Goal: Transaction & Acquisition: Purchase product/service

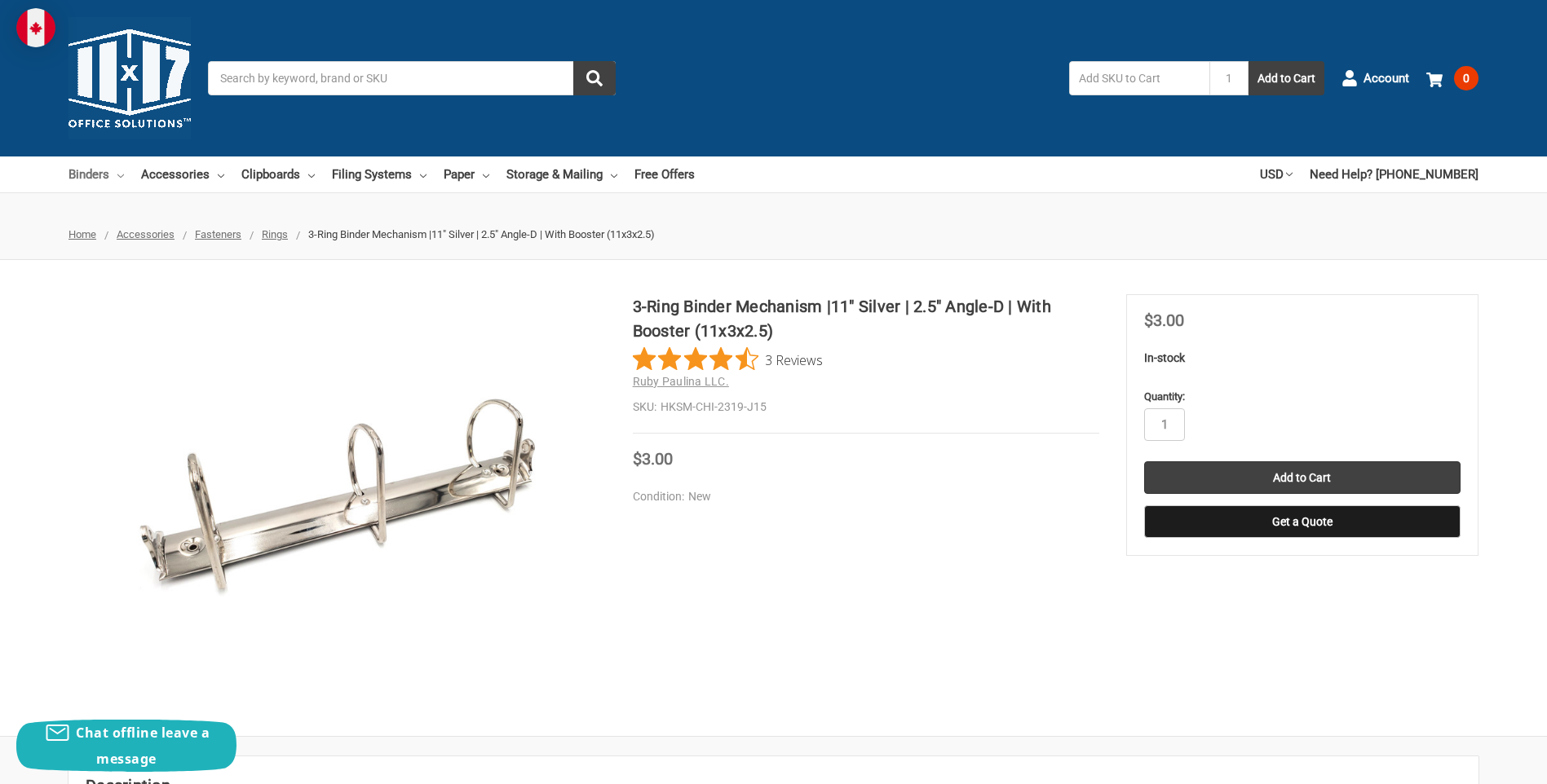
click at [121, 175] on icon at bounding box center [120, 175] width 6 height 6
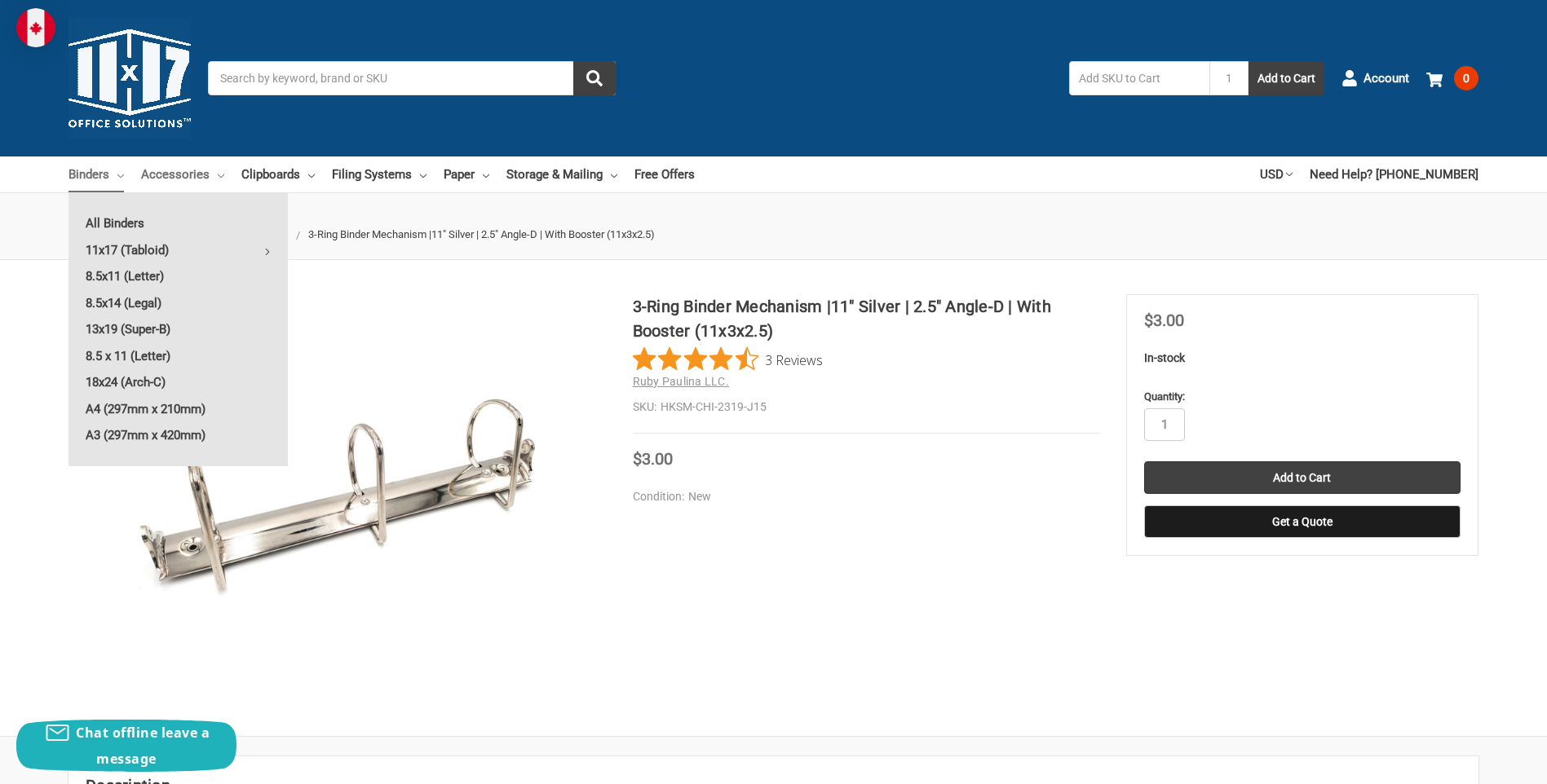
click at [220, 175] on icon at bounding box center [220, 175] width 6 height 6
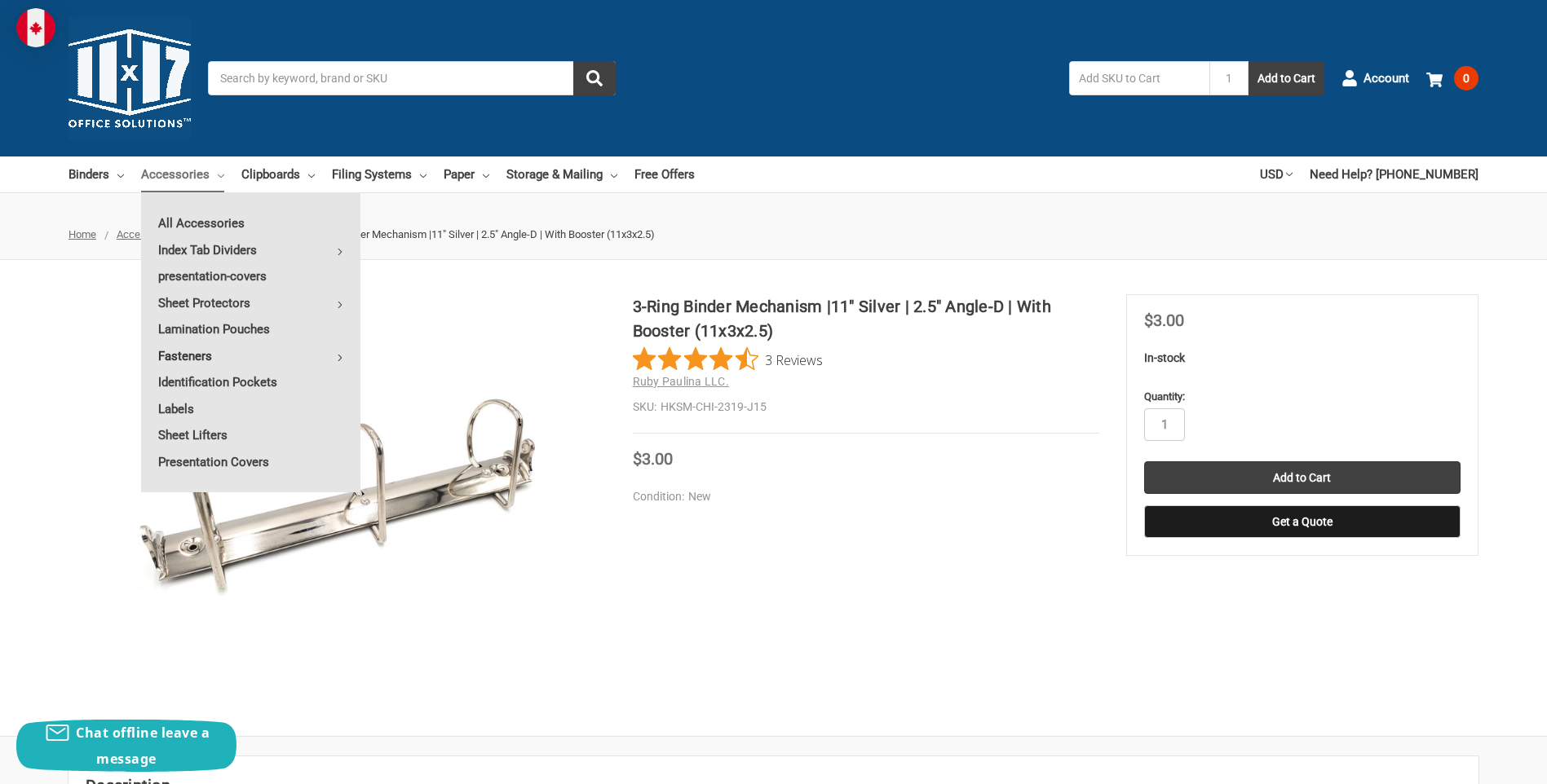
click at [343, 354] on link "Fasteners" at bounding box center [251, 356] width 220 height 26
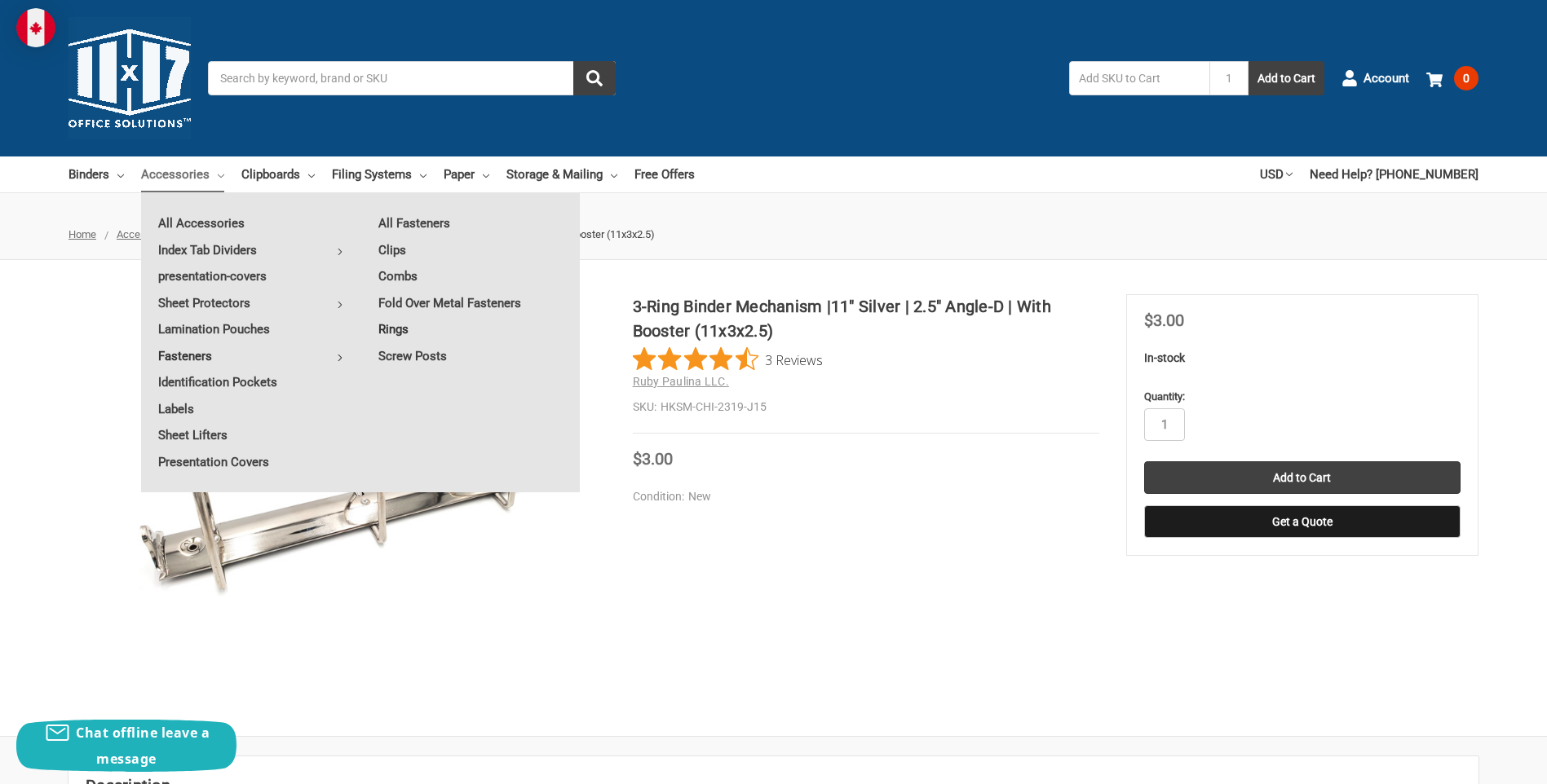
click at [392, 329] on link "Rings" at bounding box center [470, 329] width 219 height 26
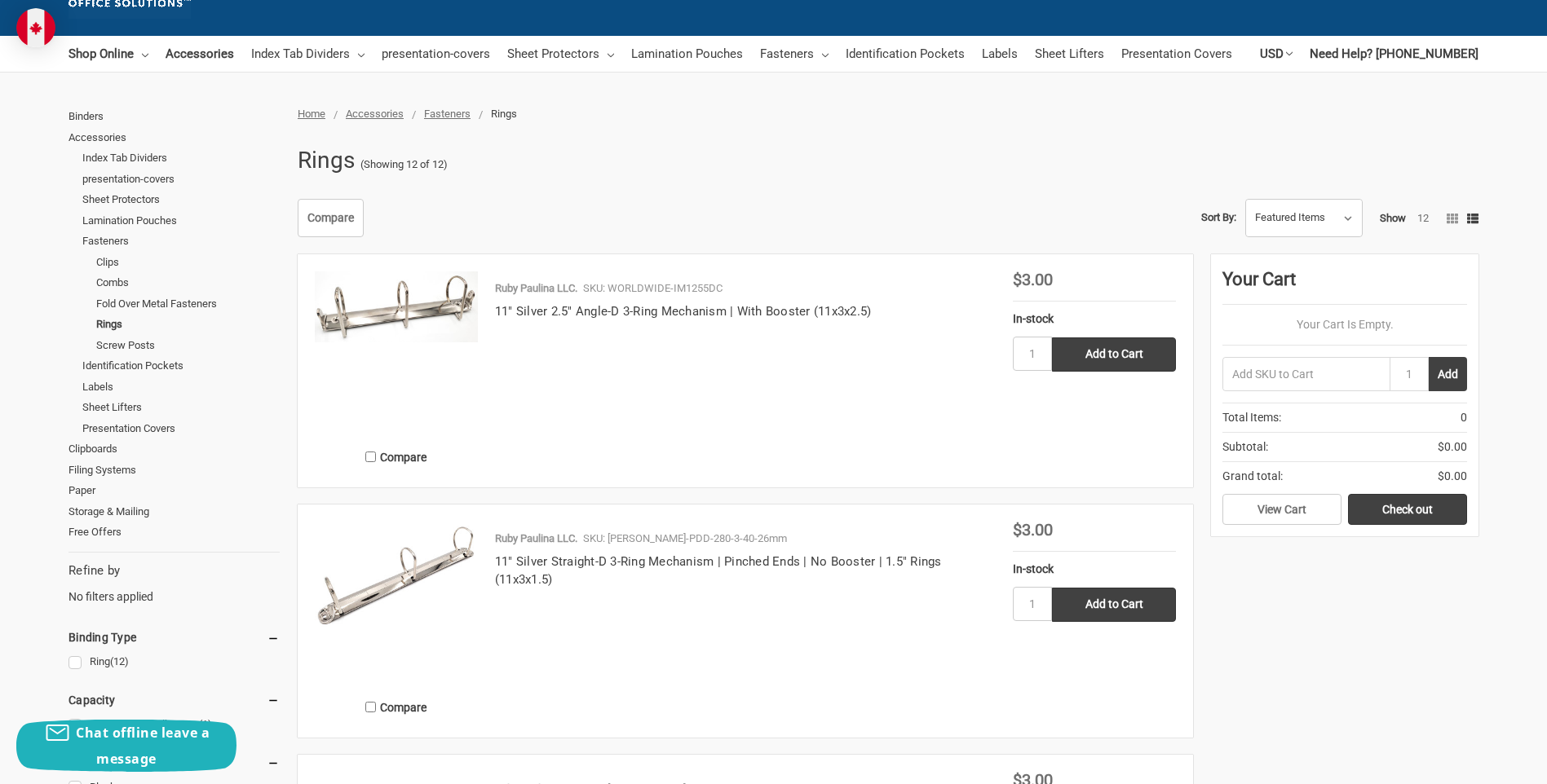
scroll to position [244, 0]
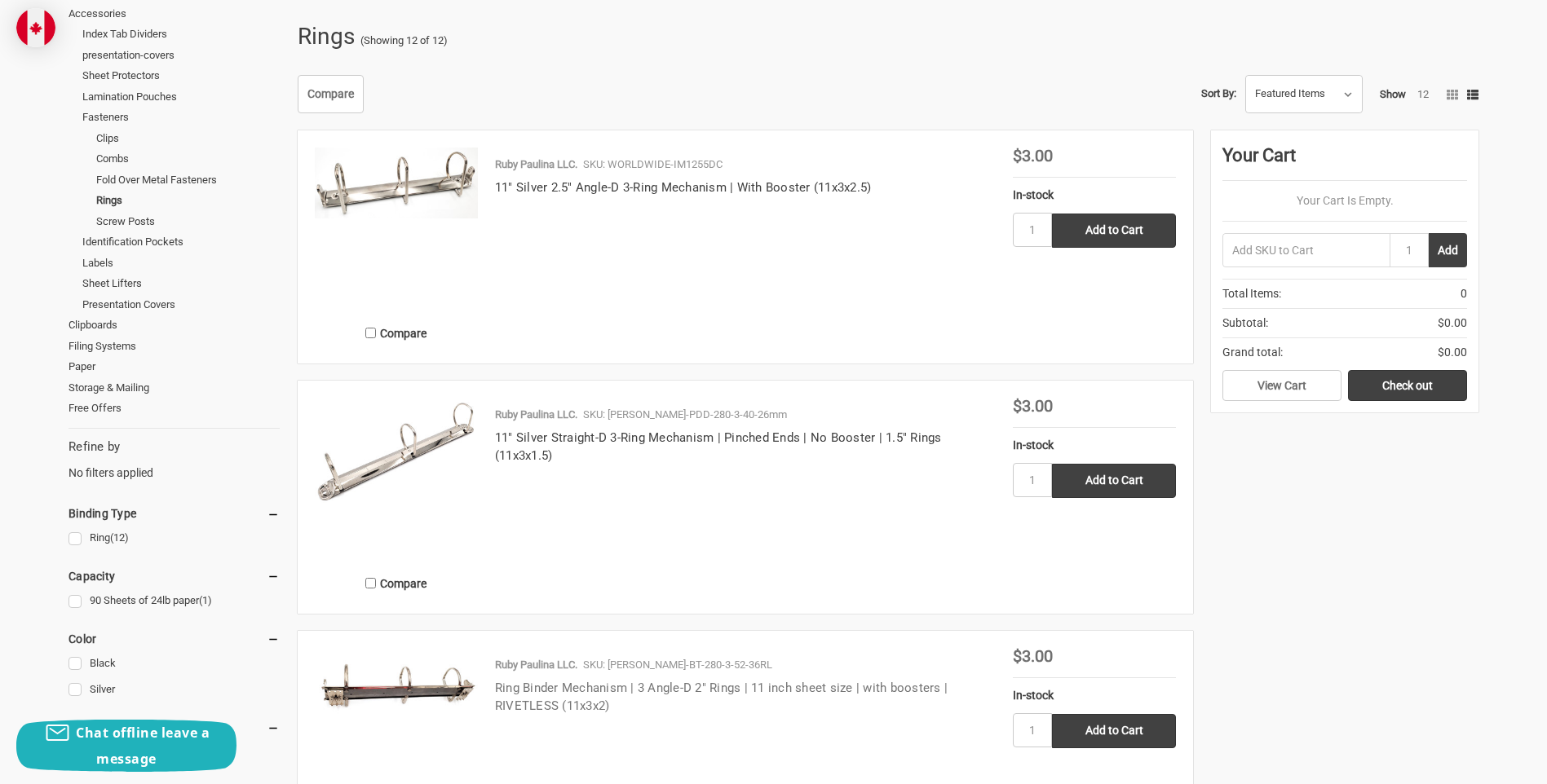
click at [529, 692] on link "Ring Binder Mechanism | 3 Angle-D 2" Rings | 11 inch sheet size | with boosters…" at bounding box center [721, 698] width 453 height 34
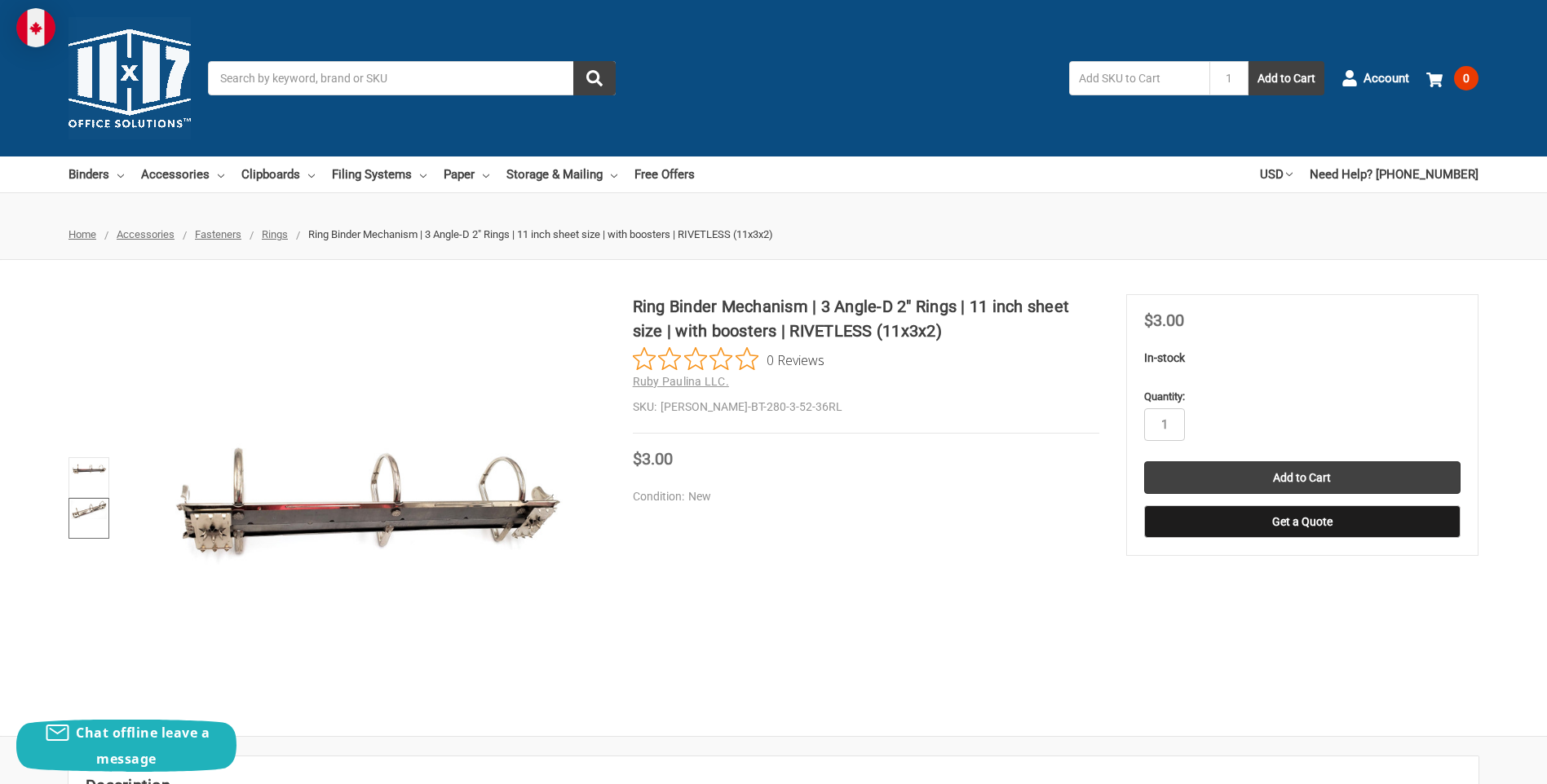
click at [84, 513] on img at bounding box center [89, 509] width 36 height 19
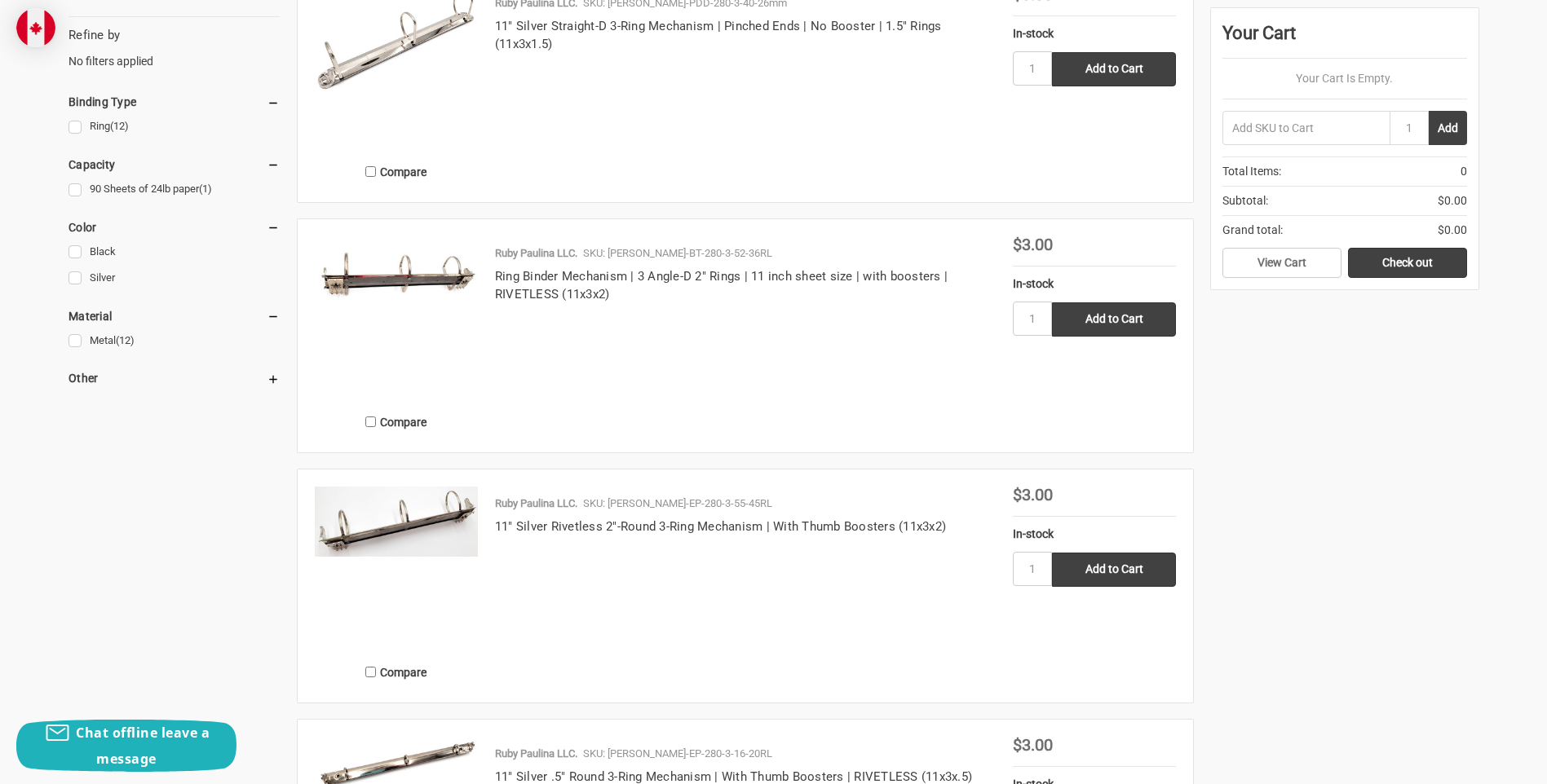
scroll to position [652, 0]
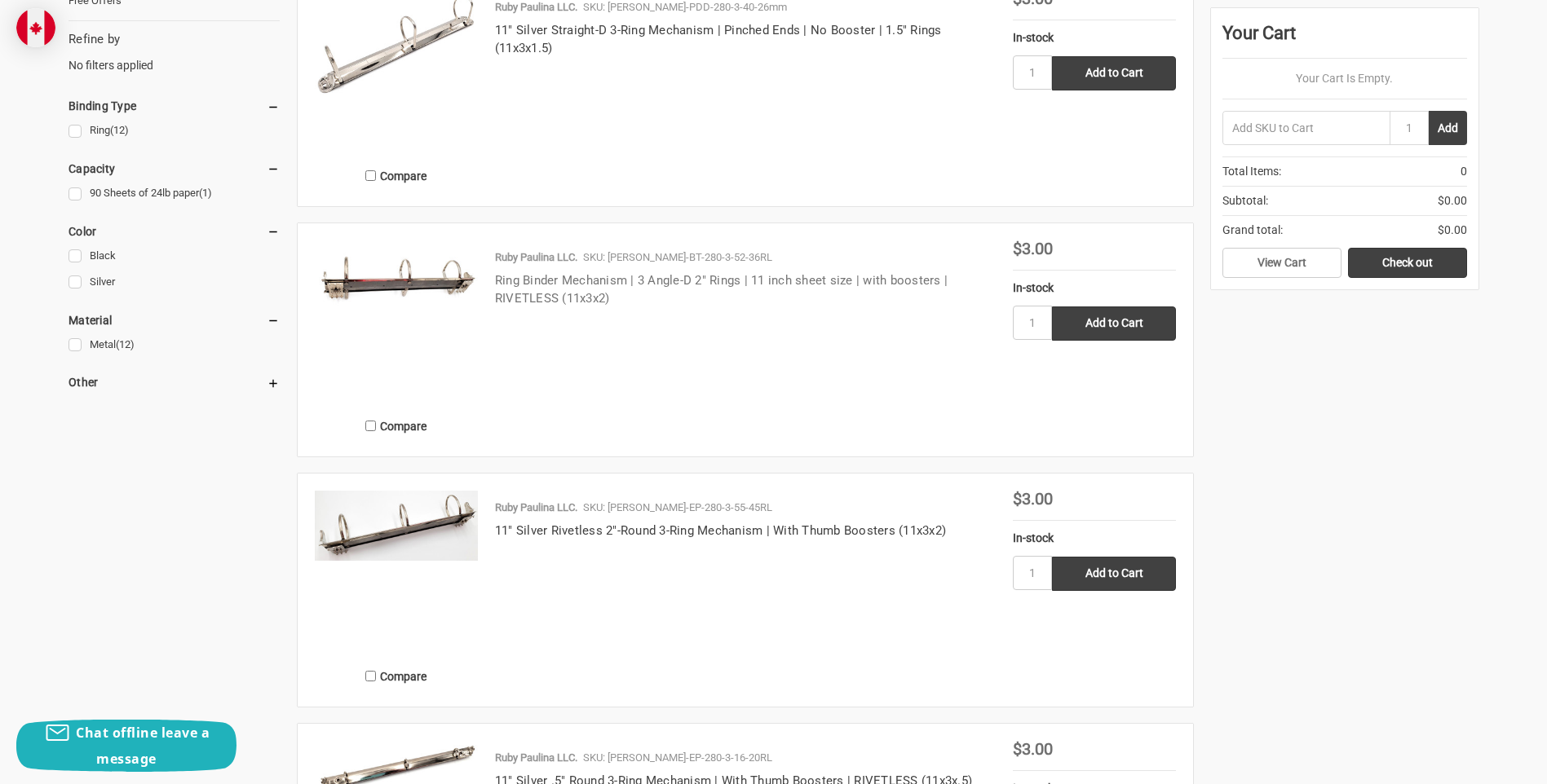
click at [573, 281] on link "Ring Binder Mechanism | 3 Angle-D 2" Rings | 11 inch sheet size | with boosters…" at bounding box center [721, 290] width 453 height 34
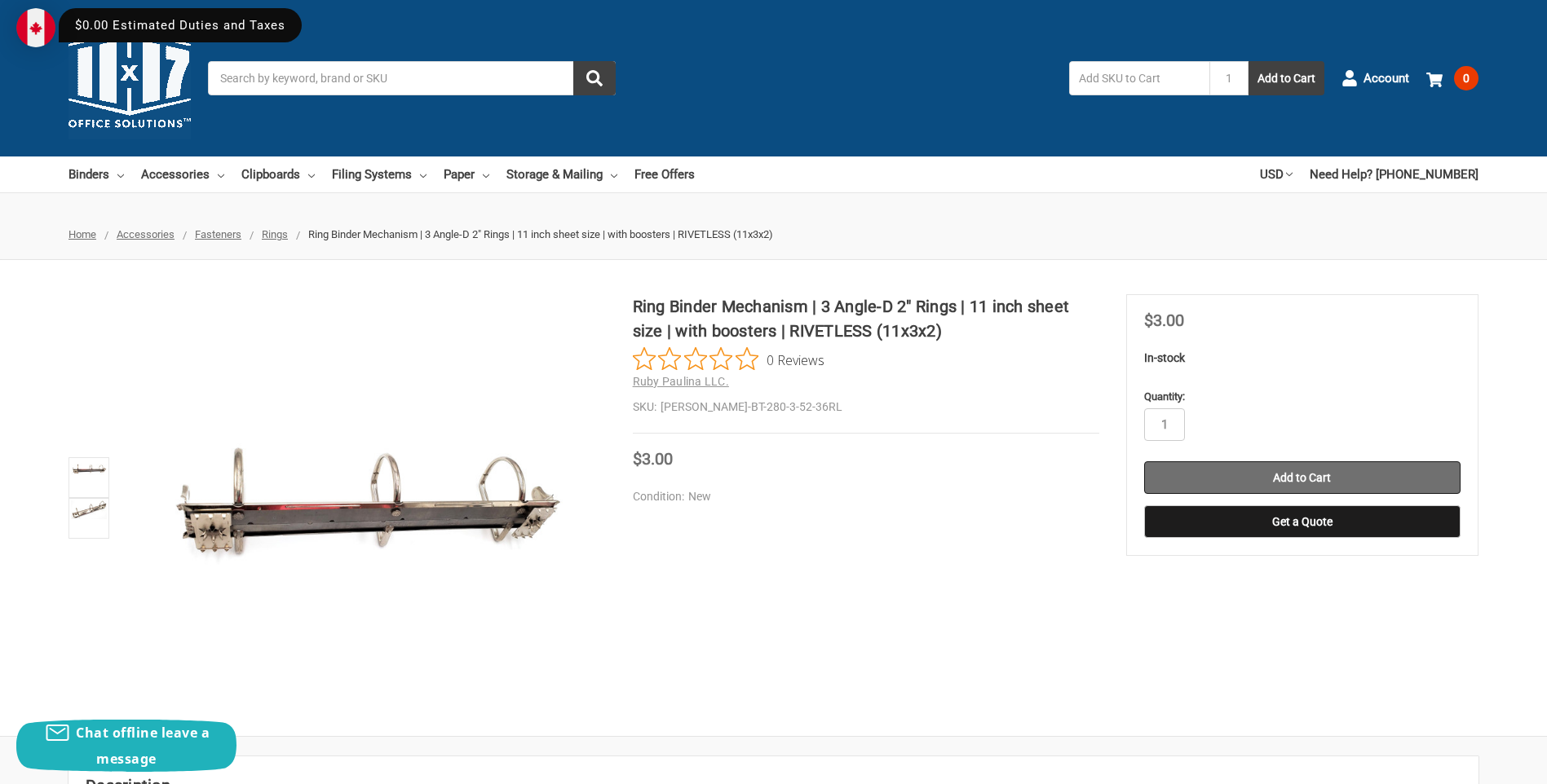
click at [1279, 468] on input "Add to Cart" at bounding box center [1303, 477] width 317 height 33
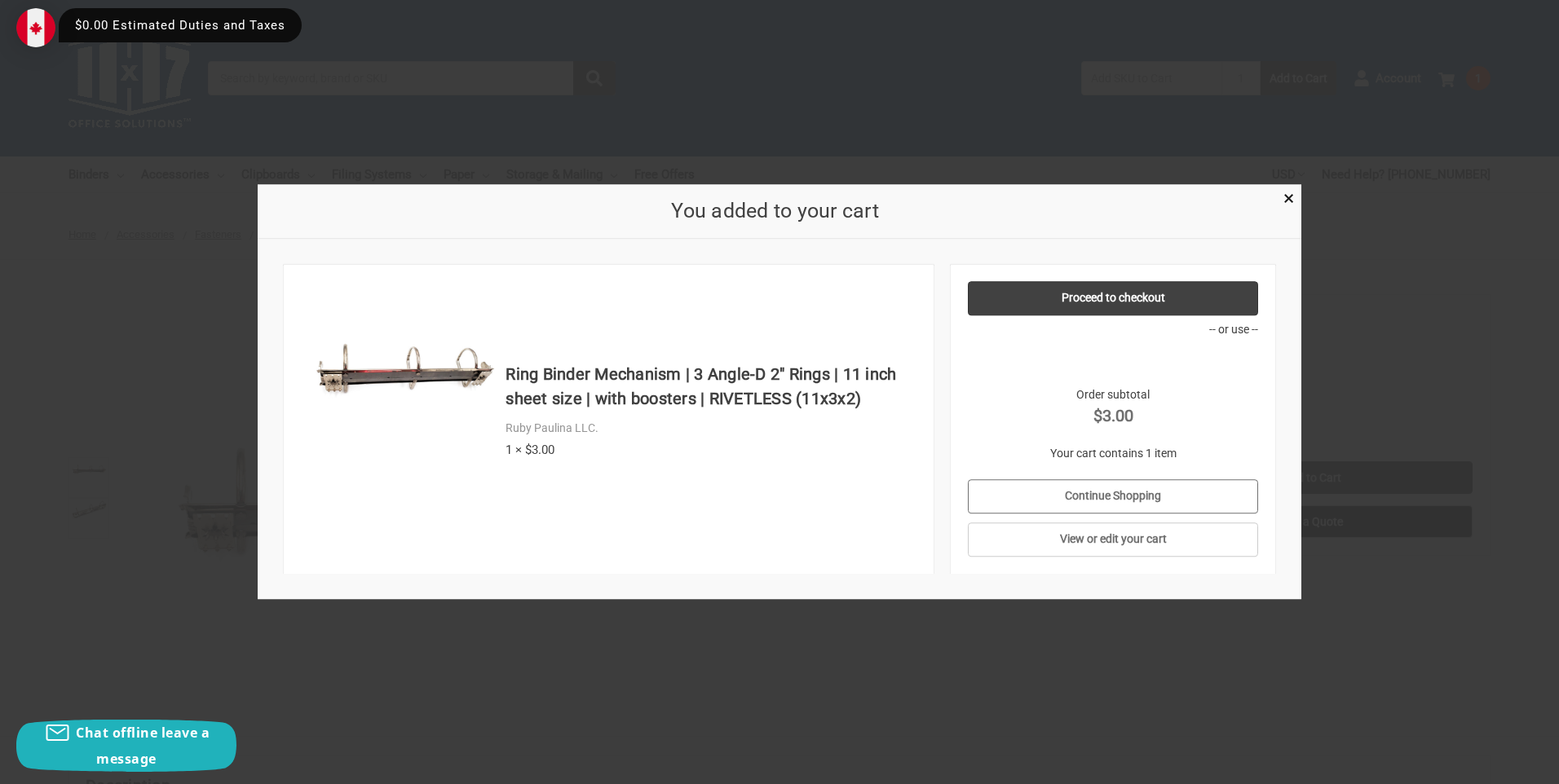
click at [1227, 488] on link "Continue Shopping" at bounding box center [1113, 496] width 291 height 35
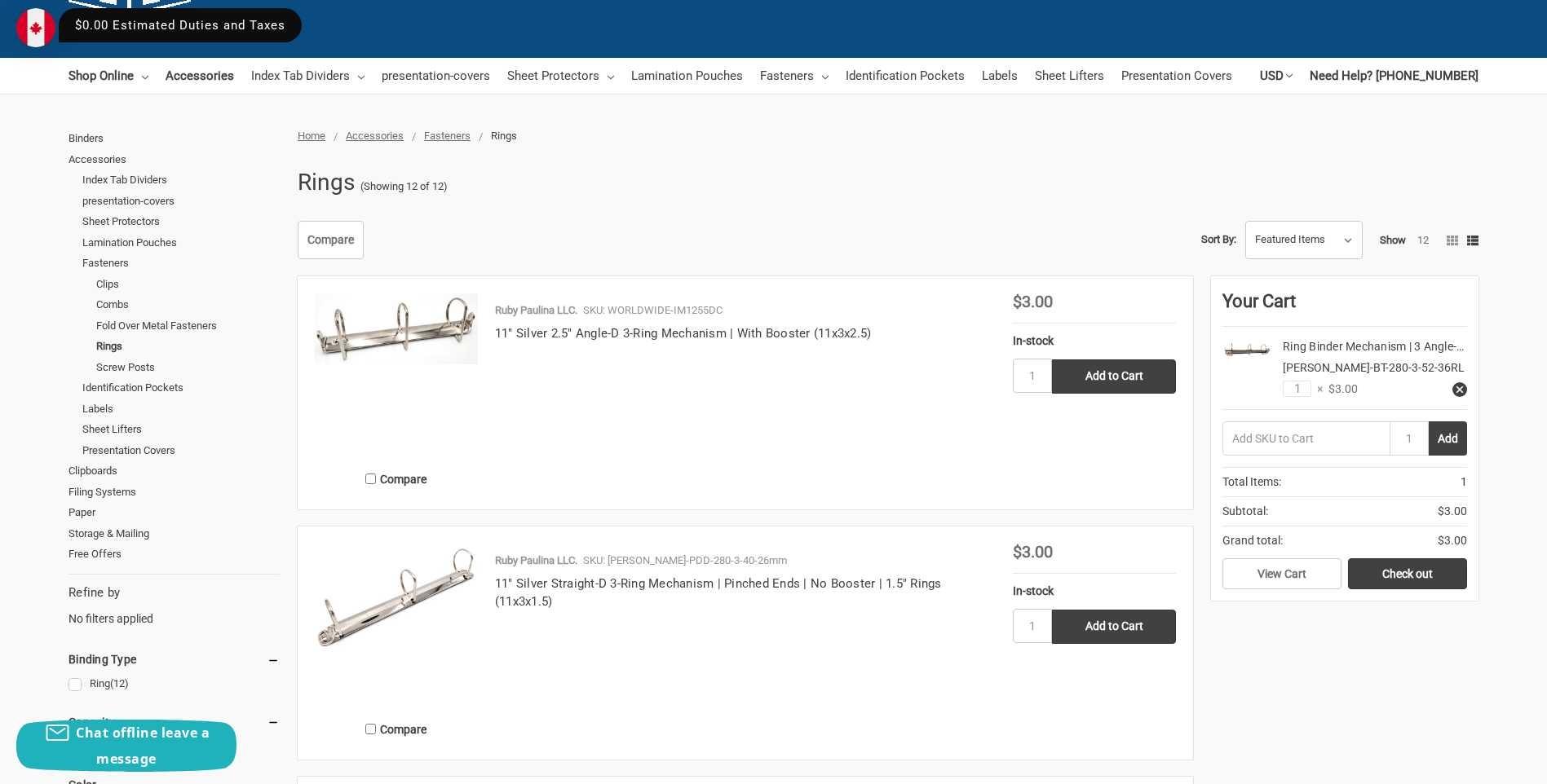
scroll to position [82, 0]
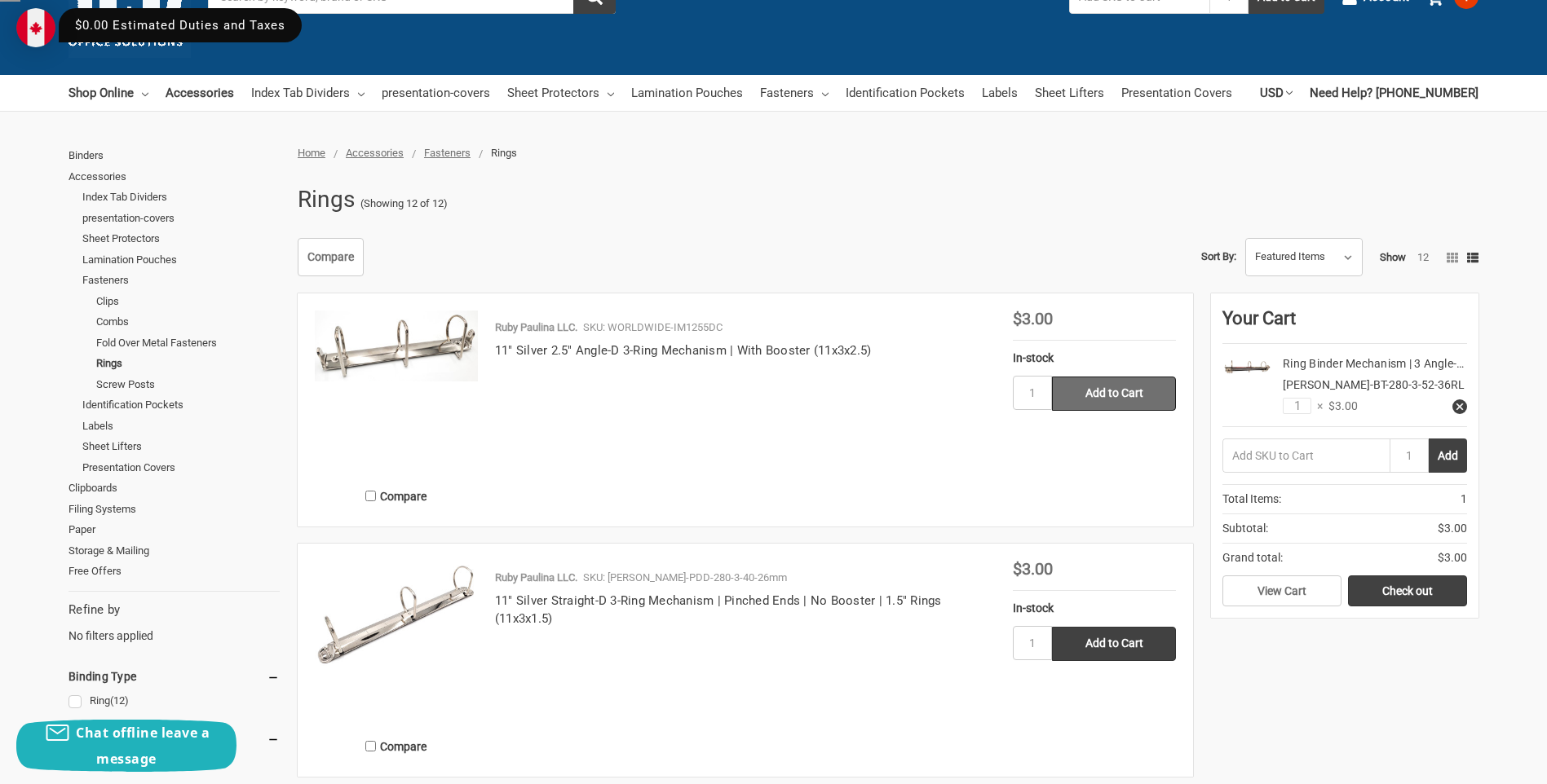
click at [1145, 388] on input "Add to Cart" at bounding box center [1113, 394] width 124 height 35
type input "Add to Cart"
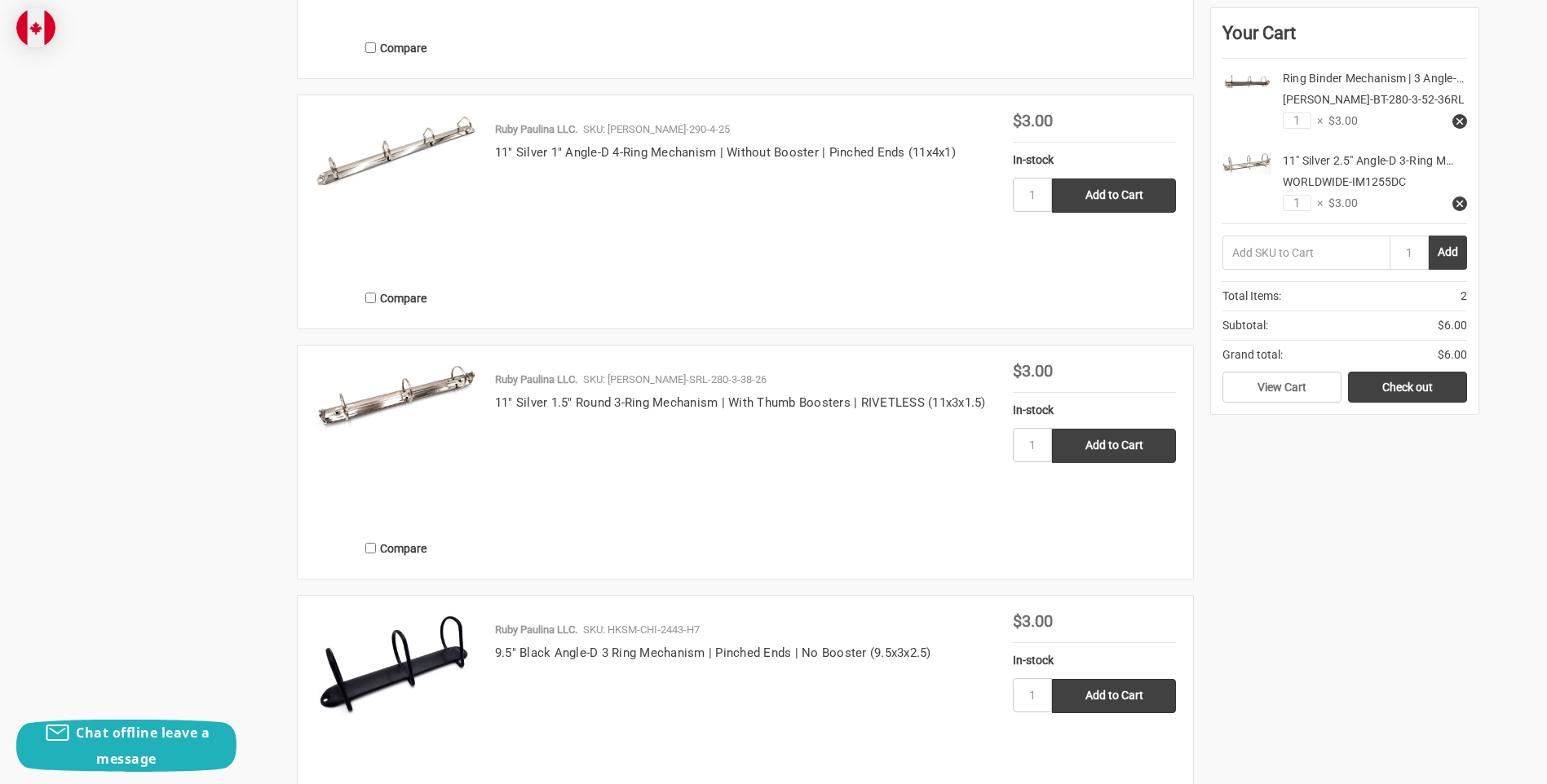
scroll to position [2283, 0]
click at [536, 653] on link "9.5" Black Angle-D 3 Ring Mechanism | Pinched Ends | No Booster (9.5x3x2.5)" at bounding box center [713, 652] width 437 height 15
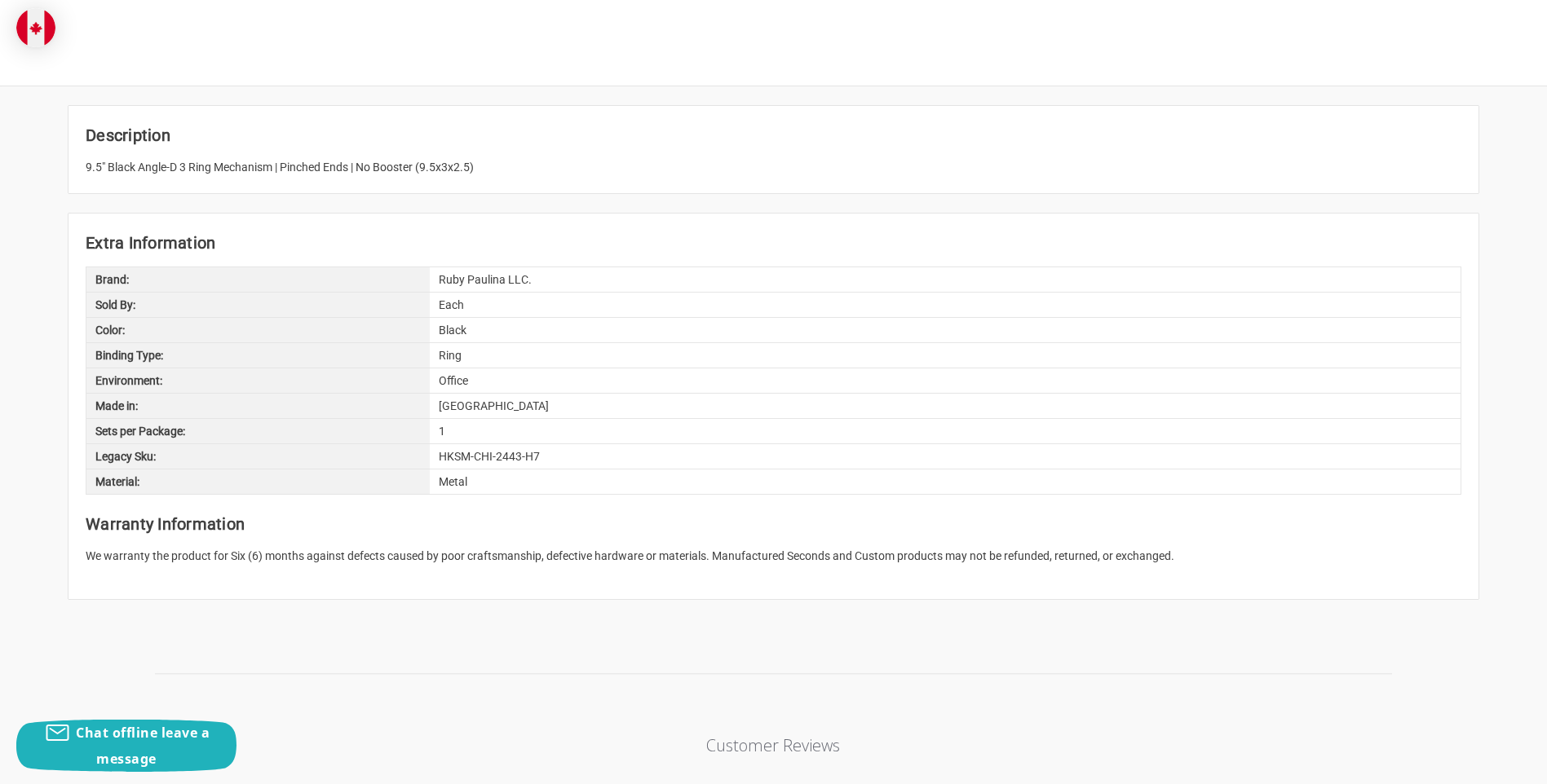
scroll to position [652, 0]
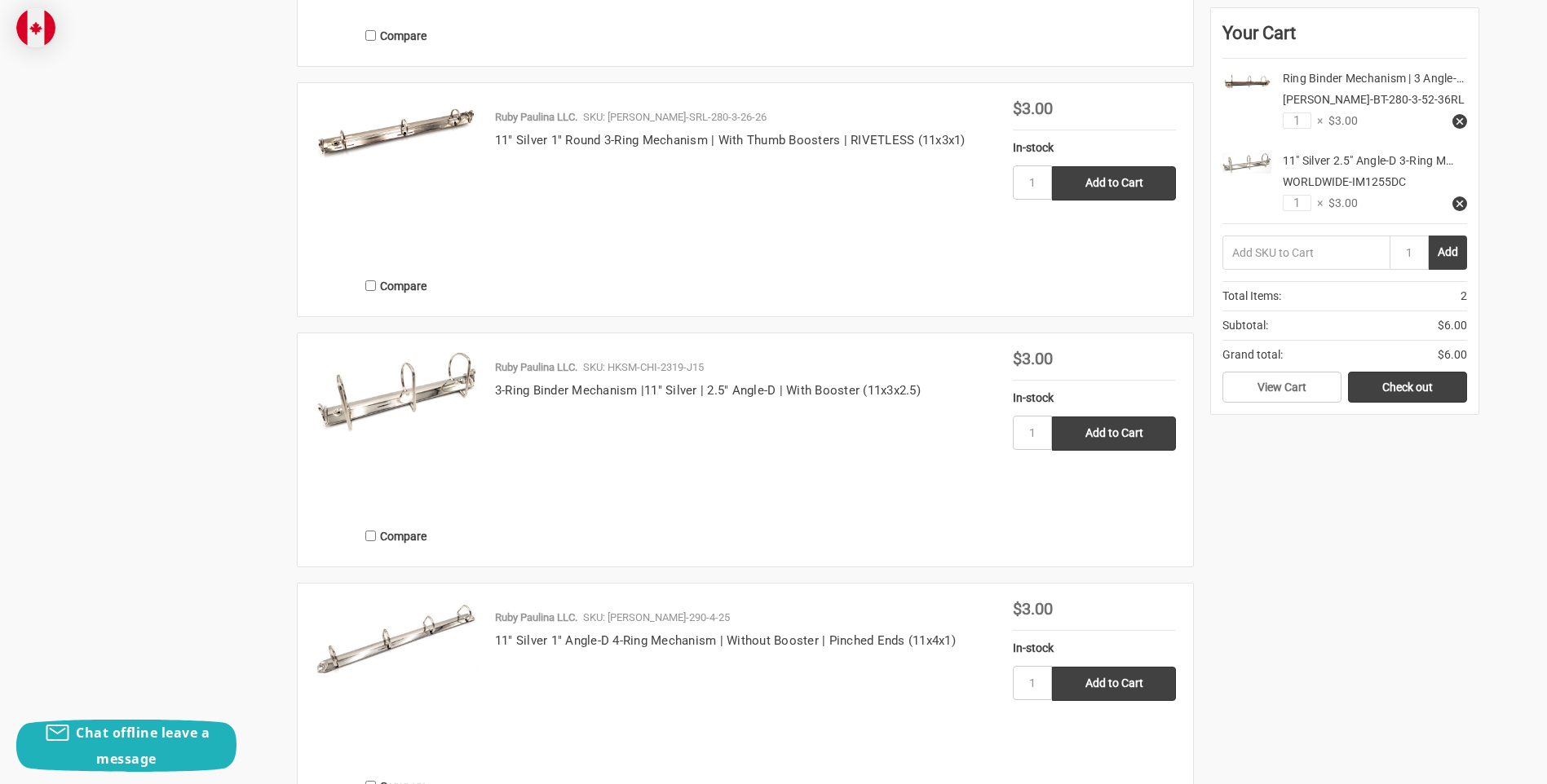
scroll to position [1223, 0]
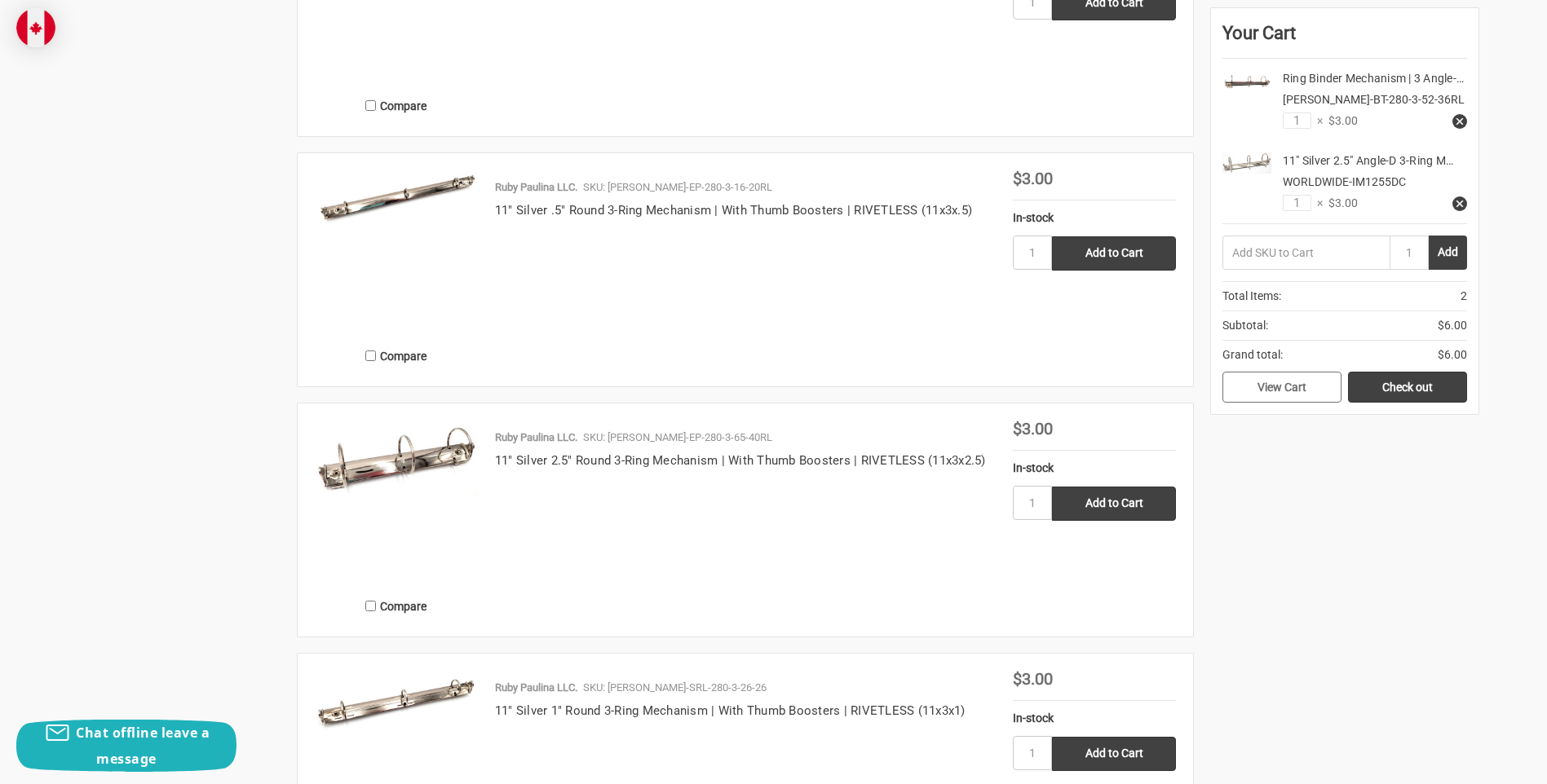
click at [1295, 403] on link "View Cart" at bounding box center [1282, 387] width 119 height 31
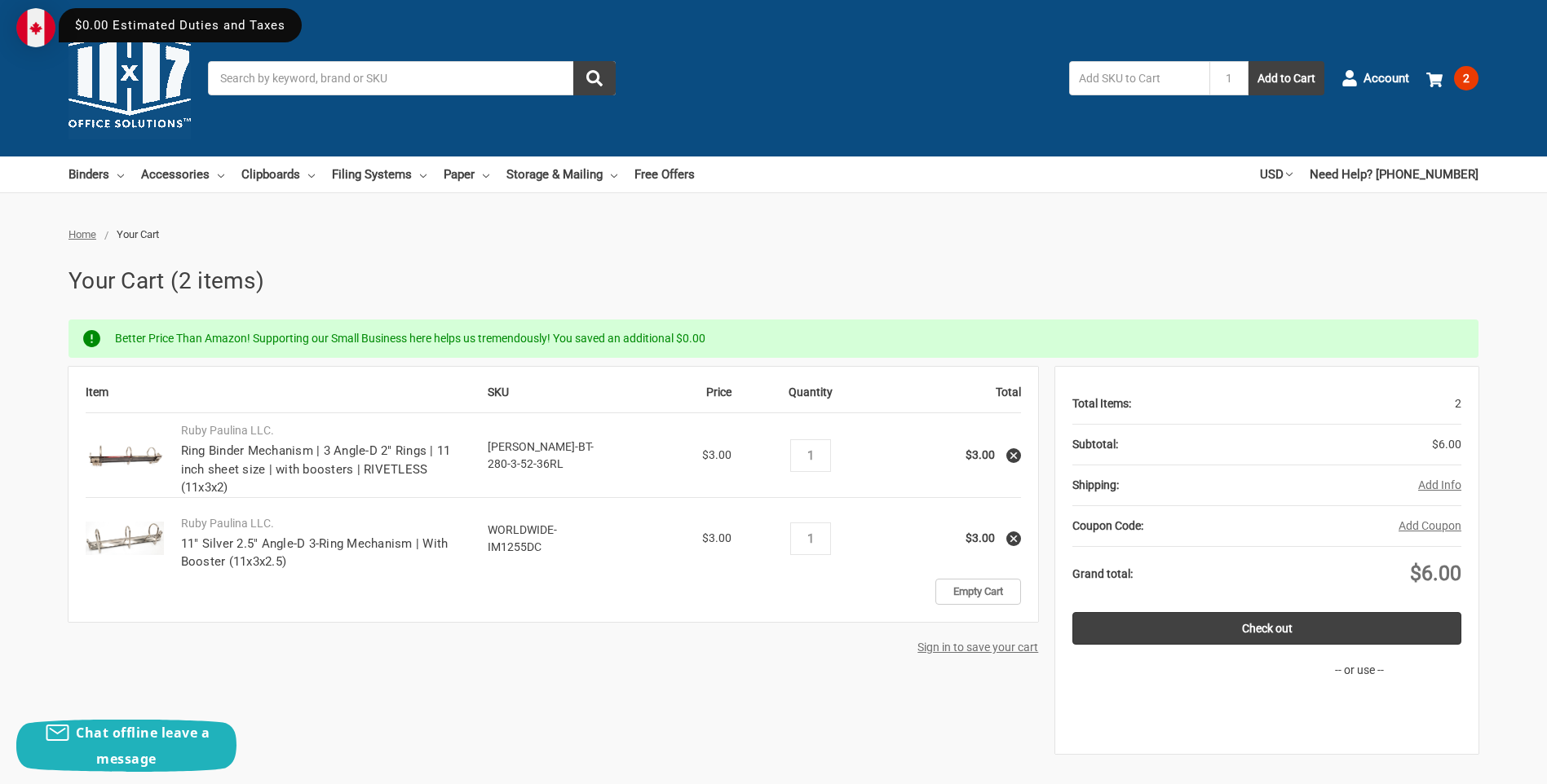
click at [1424, 486] on button "Add Info" at bounding box center [1439, 484] width 44 height 17
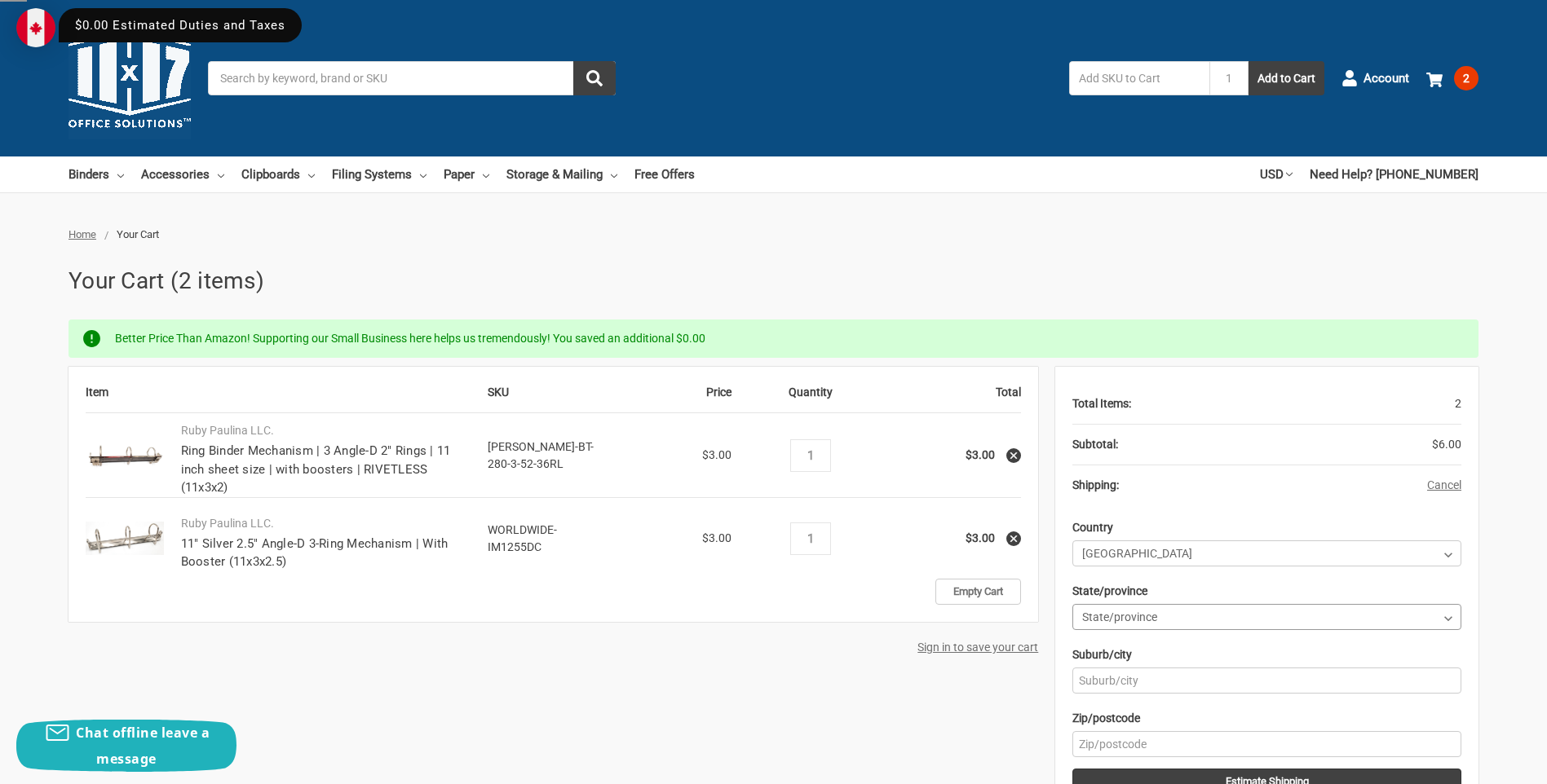
click at [1450, 618] on select "State/province [GEOGRAPHIC_DATA] [GEOGRAPHIC_DATA] [GEOGRAPHIC_DATA] [GEOGRAPHI…" at bounding box center [1266, 617] width 389 height 26
select select "74"
click at [1072, 604] on select "State/province Alberta British Columbia Manitoba New Brunswick Newfoundland and…" at bounding box center [1266, 617] width 389 height 26
click at [1274, 686] on input "Suburb/city" at bounding box center [1266, 680] width 389 height 26
type input "Ottawa"
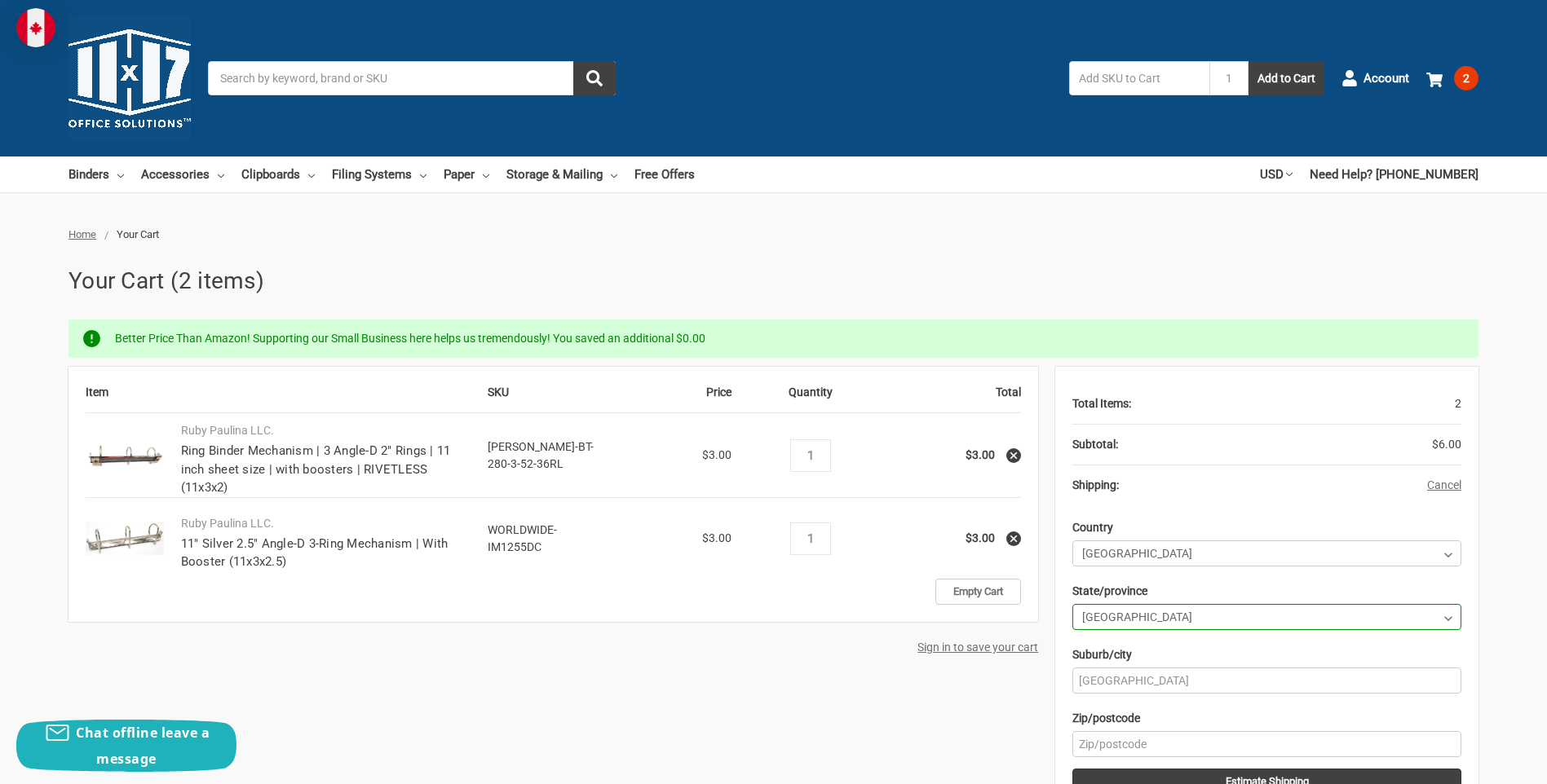
type input "K1A 0M8"
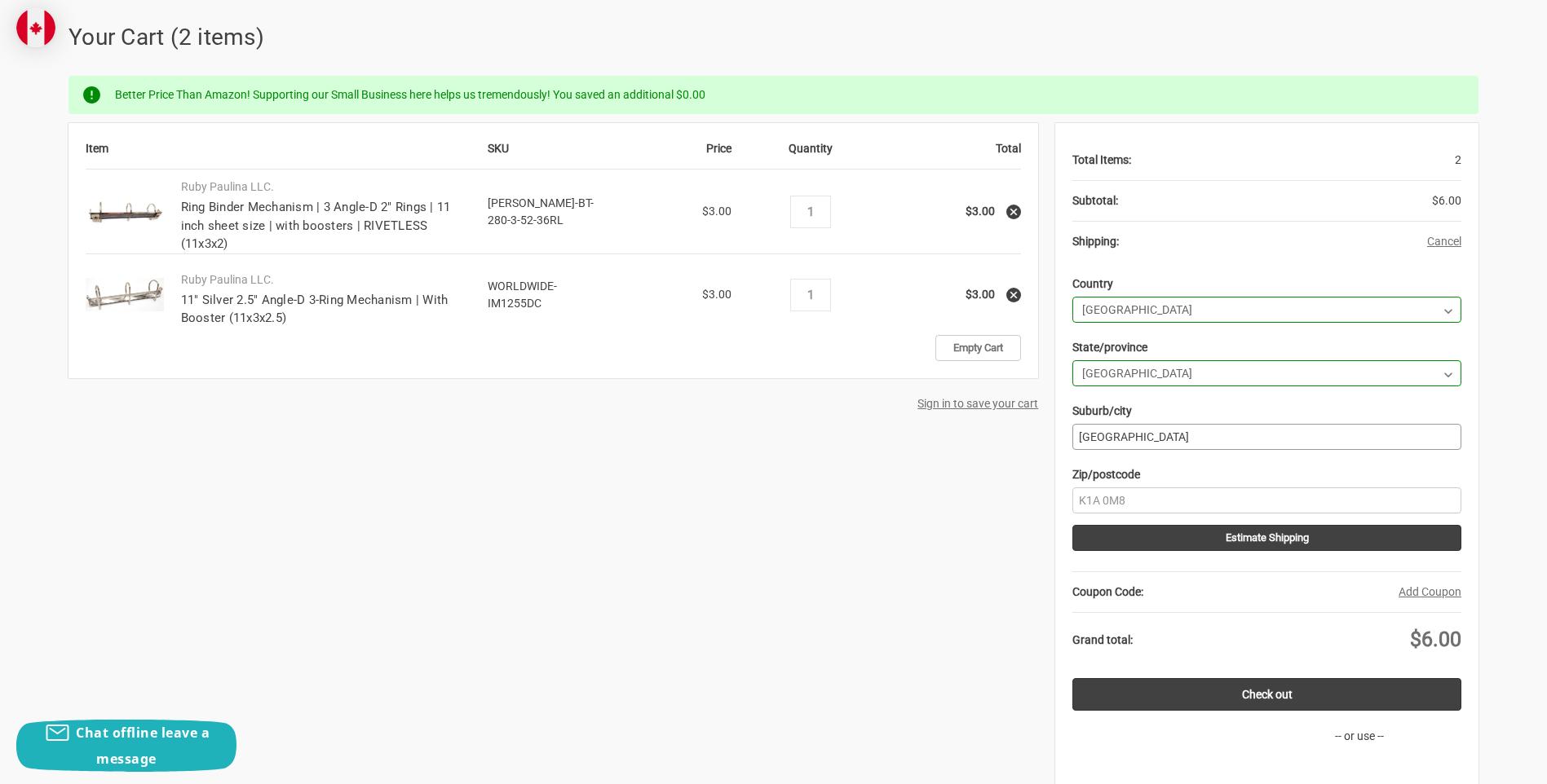
scroll to position [244, 0]
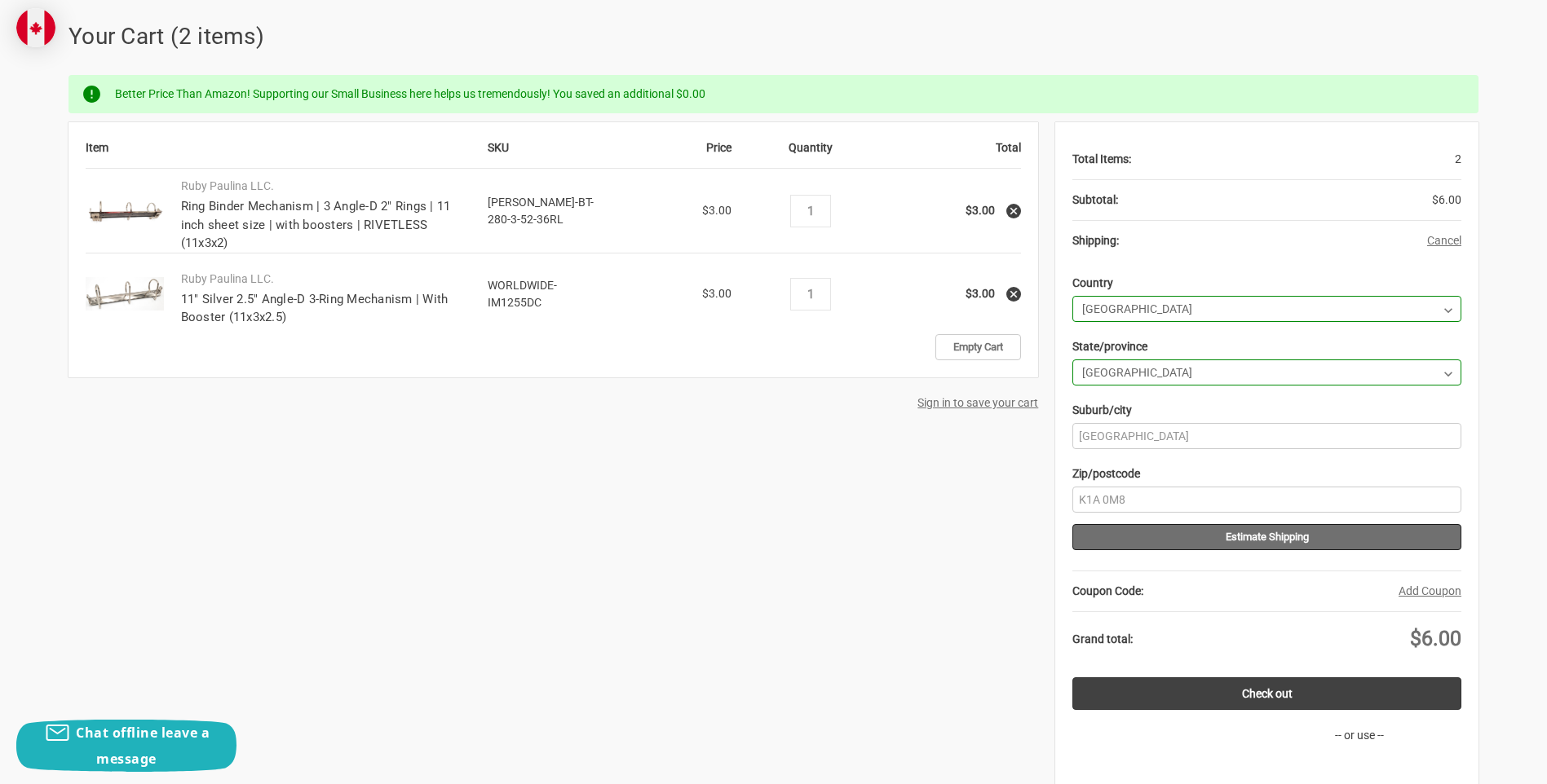
click at [1254, 539] on button "Estimate Shipping" at bounding box center [1266, 537] width 389 height 26
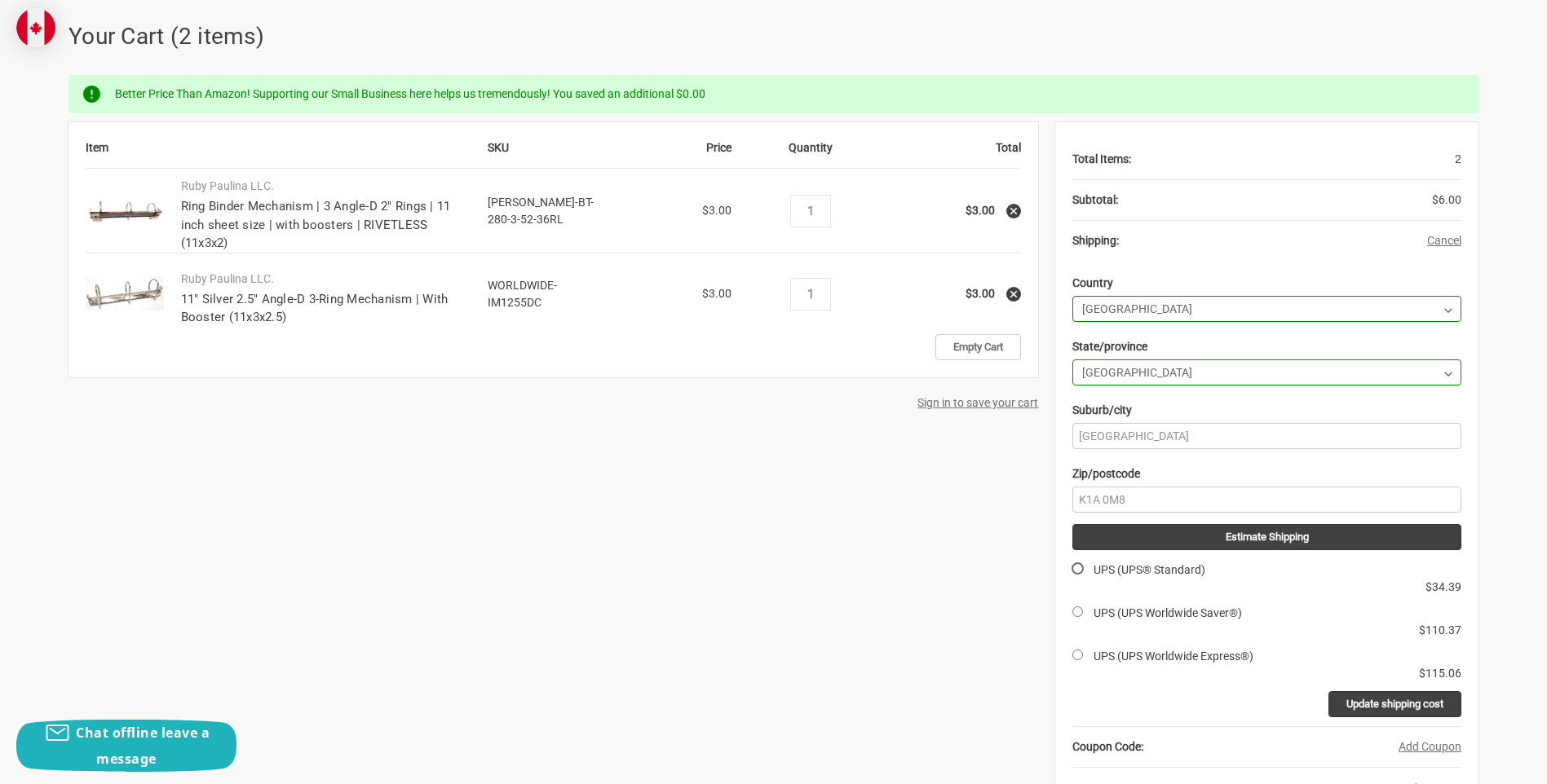
click at [1078, 566] on input "UPS (UPS® Standard)" at bounding box center [1078, 569] width 11 height 11
radio input "true"
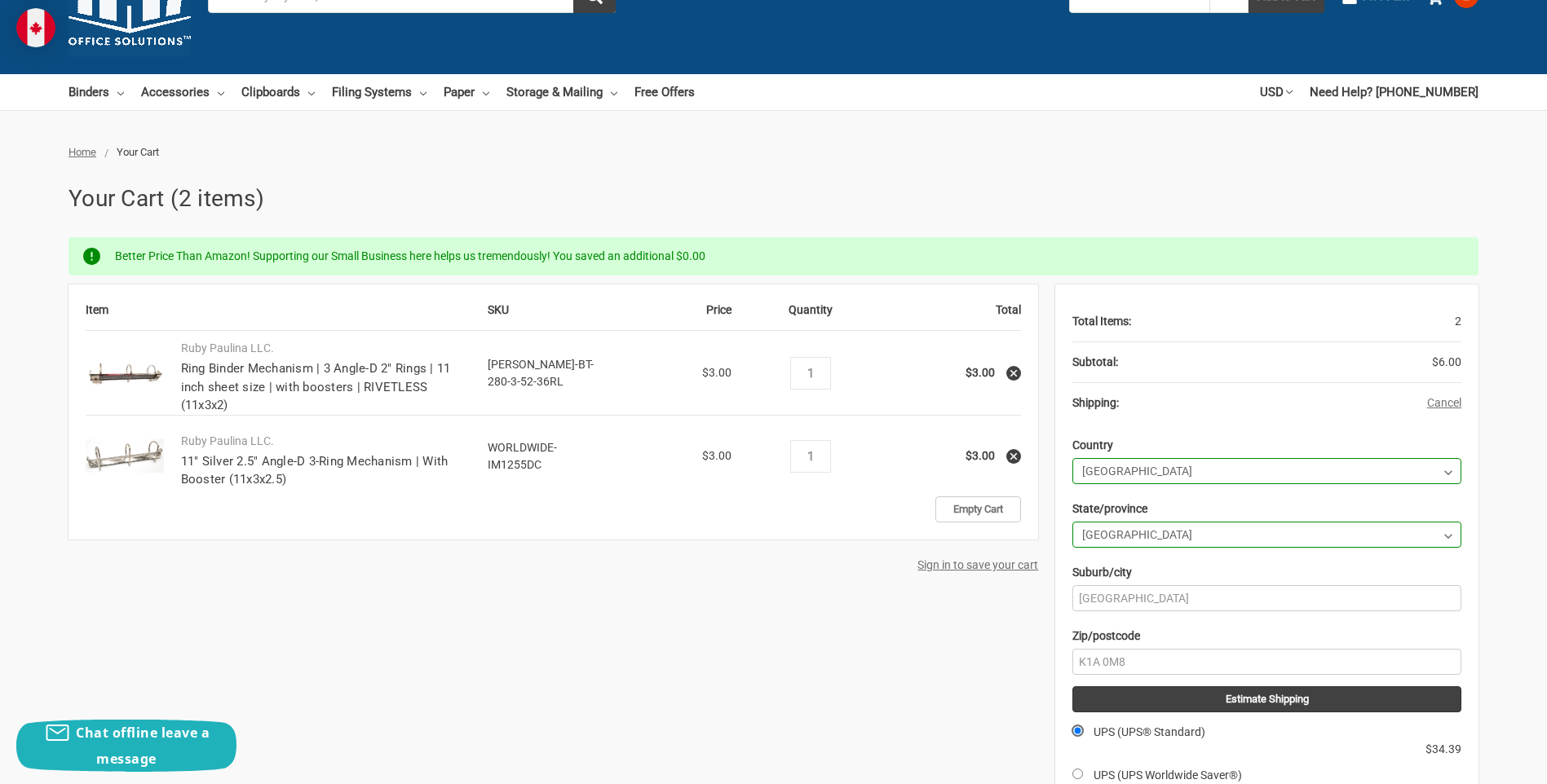
scroll to position [82, 0]
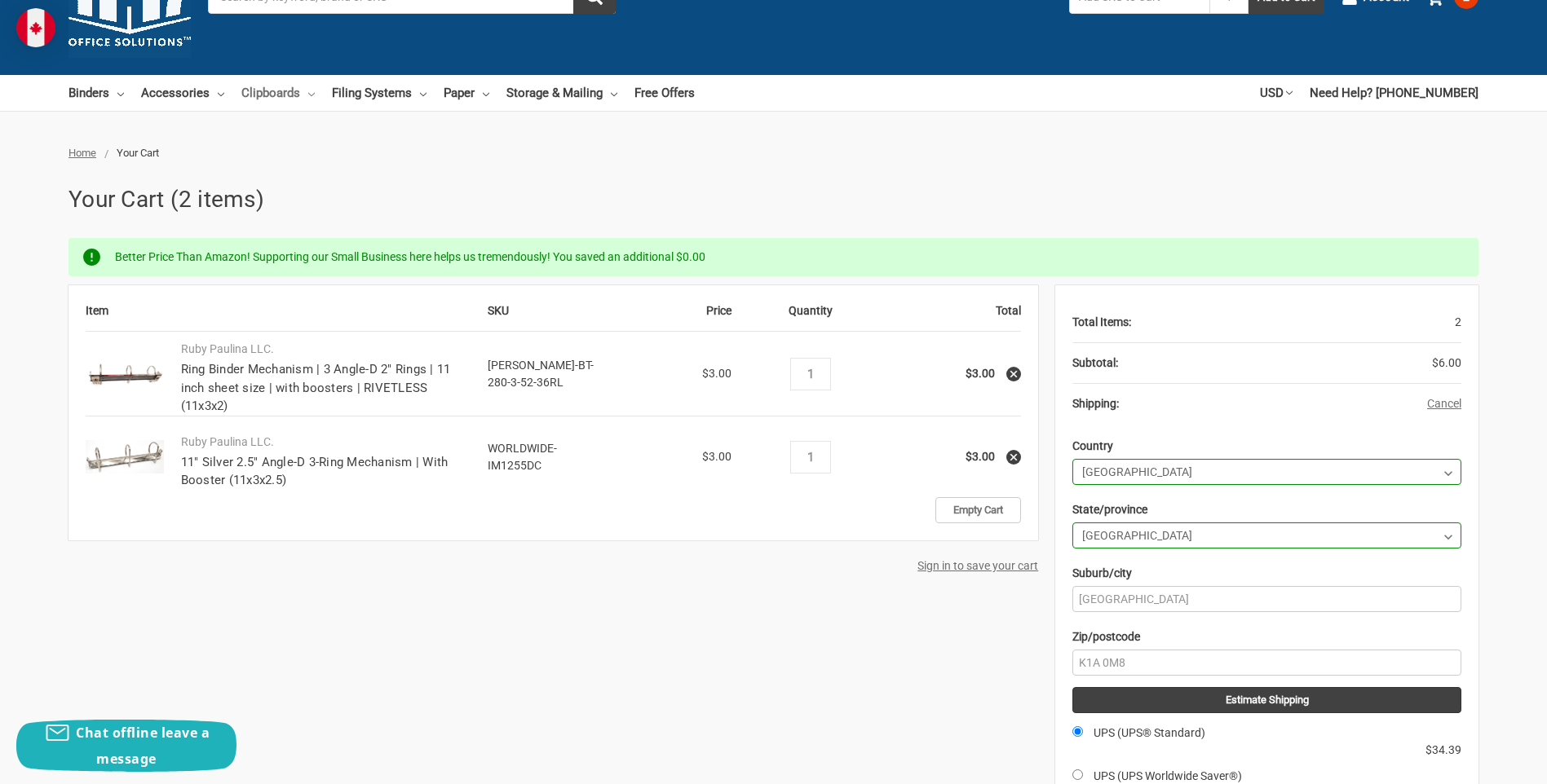
click at [310, 94] on use at bounding box center [311, 95] width 6 height 4
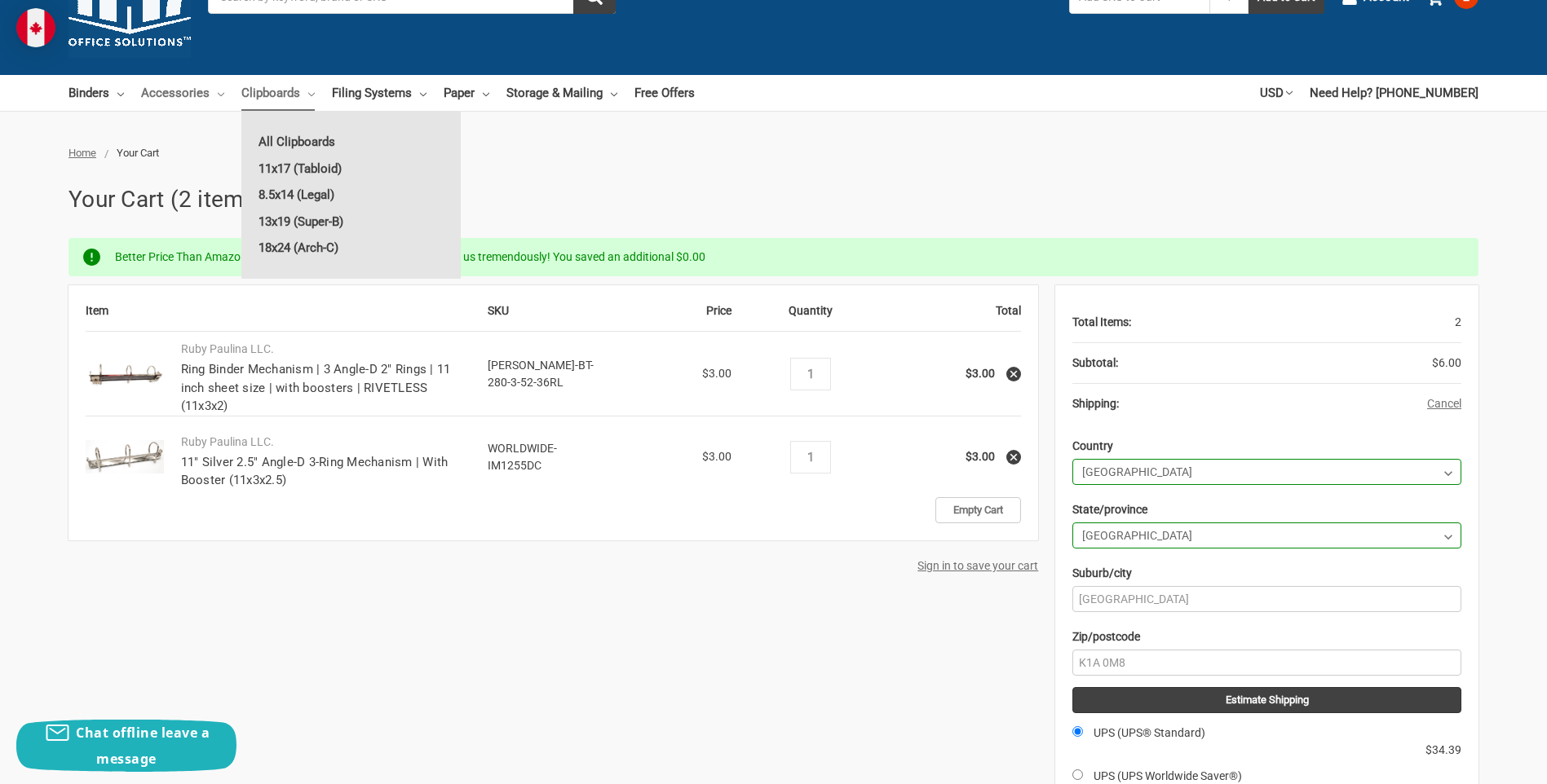
click at [218, 94] on icon at bounding box center [220, 94] width 6 height 6
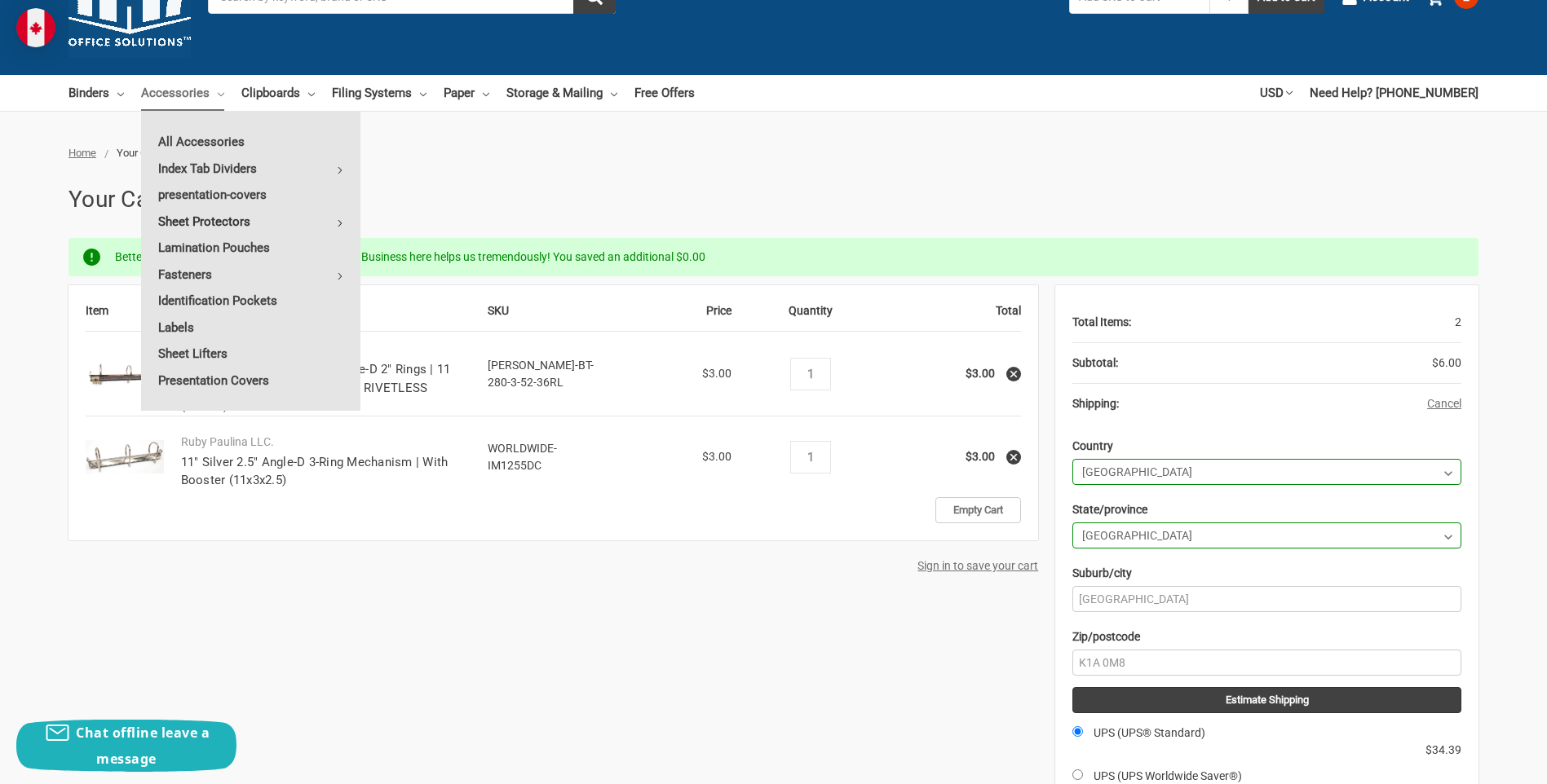
click at [344, 221] on link "Sheet Protectors" at bounding box center [251, 221] width 220 height 26
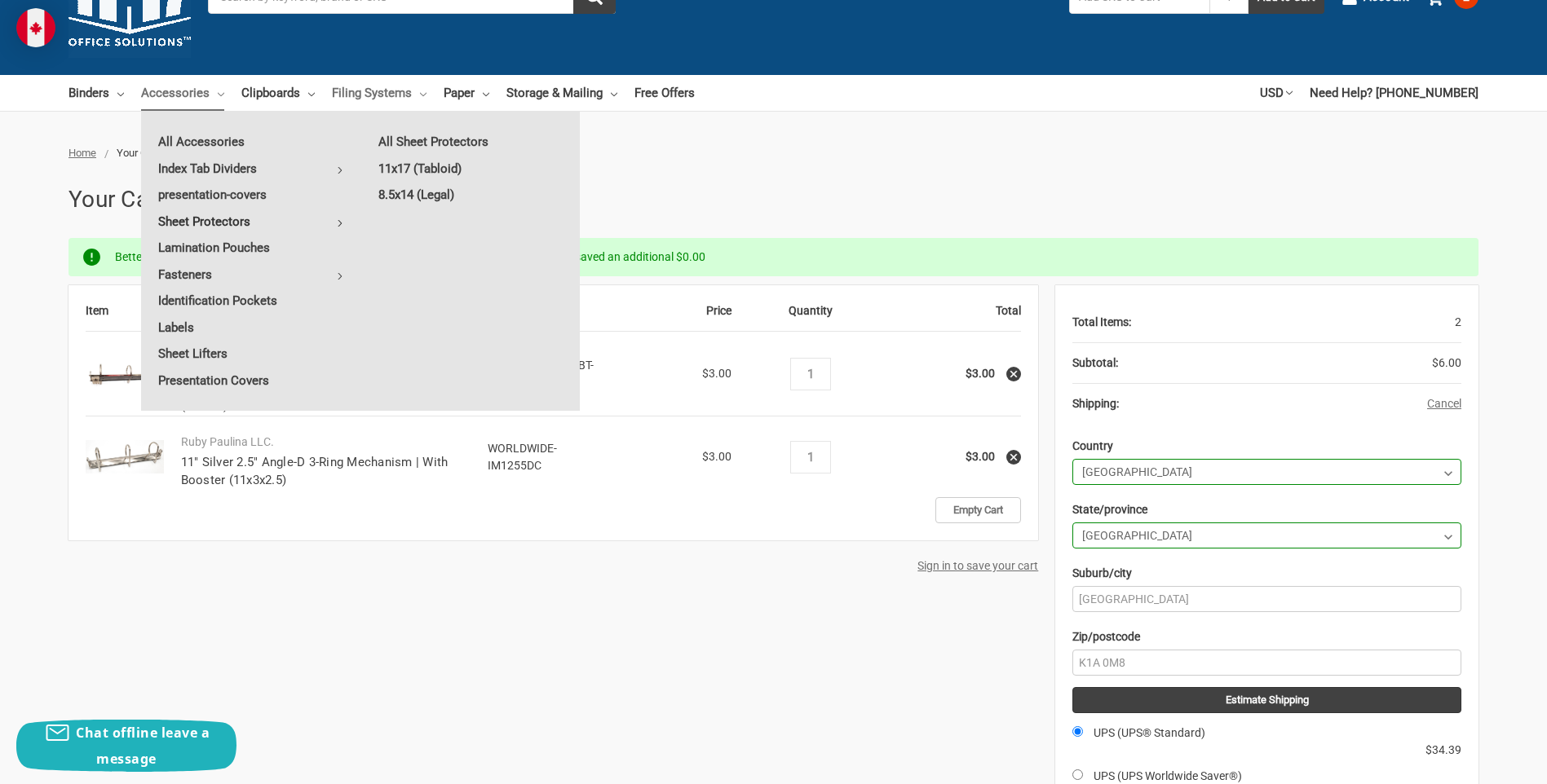
click at [421, 99] on link "Filing Systems" at bounding box center [379, 92] width 94 height 36
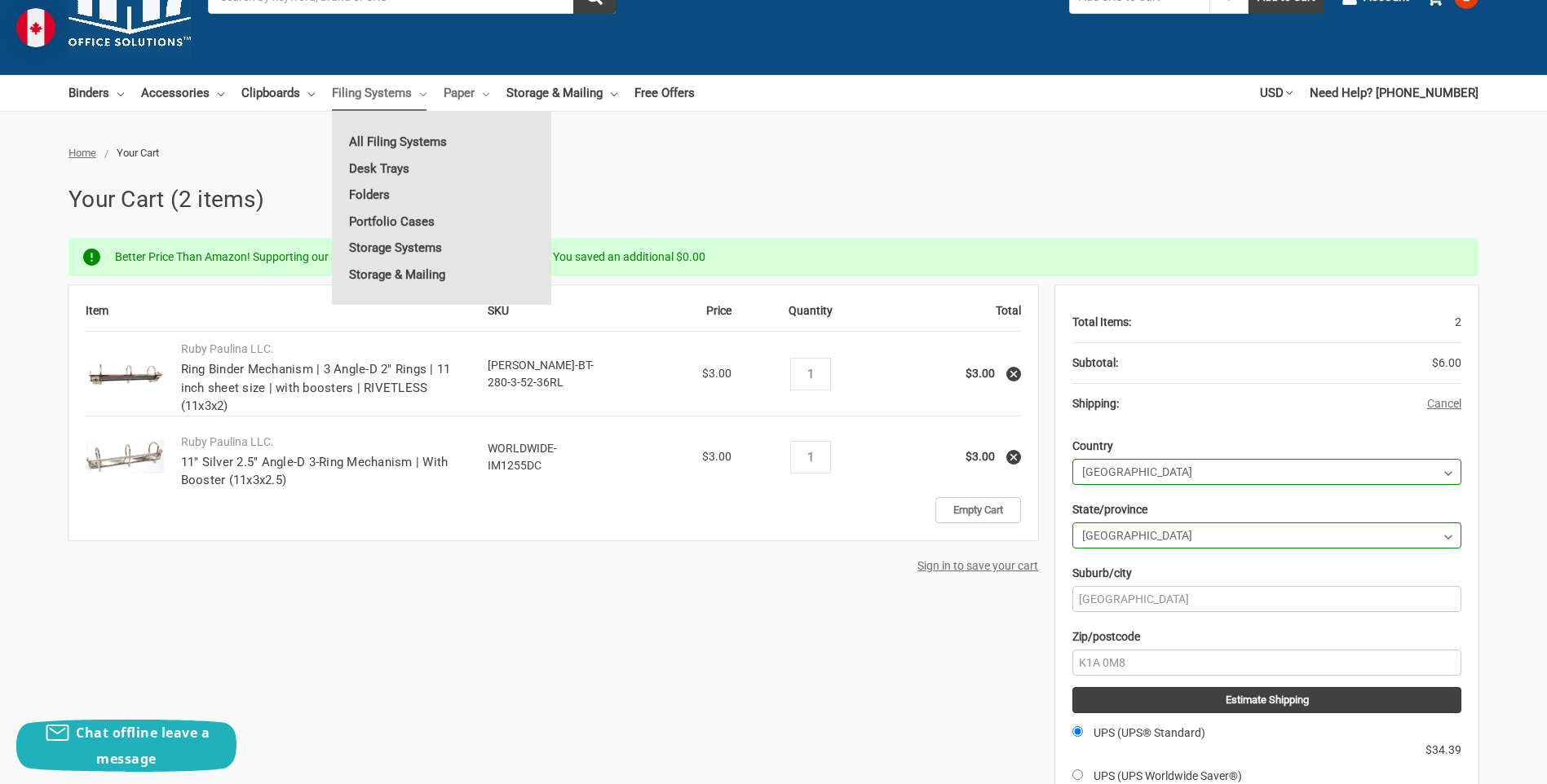
click at [484, 93] on icon at bounding box center [485, 94] width 6 height 6
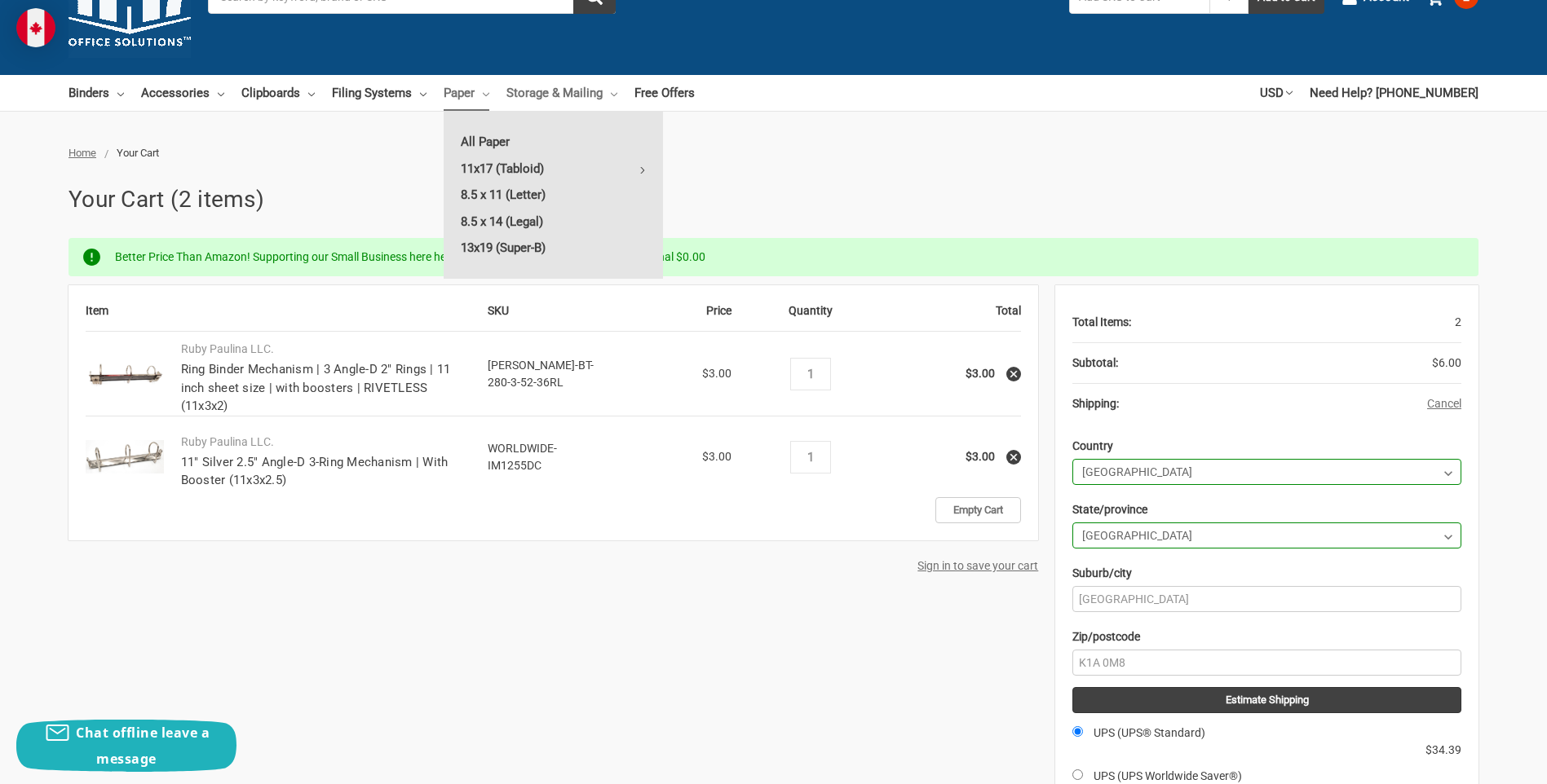
click at [594, 91] on link "Storage & Mailing" at bounding box center [562, 92] width 111 height 36
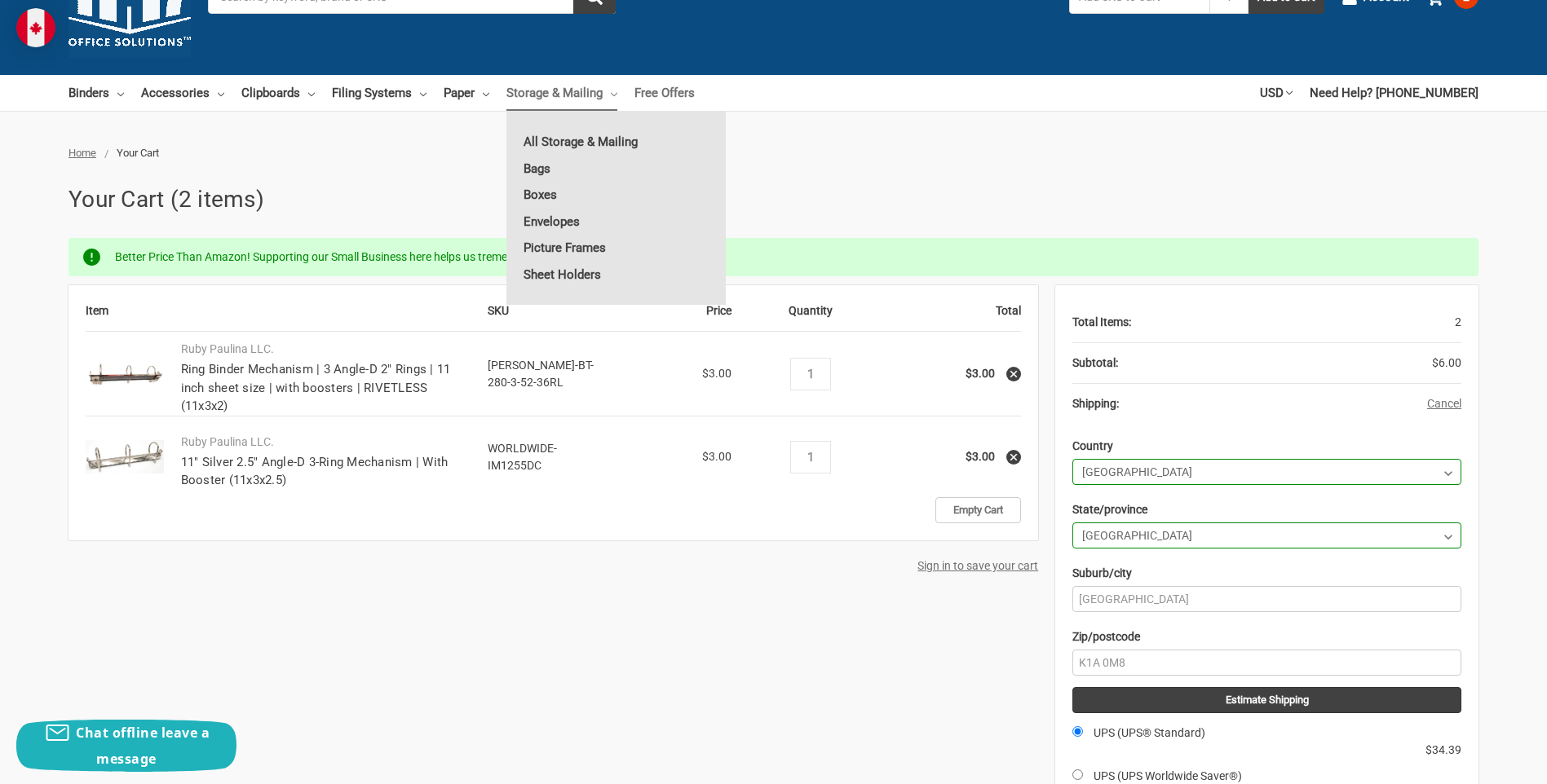
click at [665, 91] on link "Free Offers" at bounding box center [664, 92] width 60 height 36
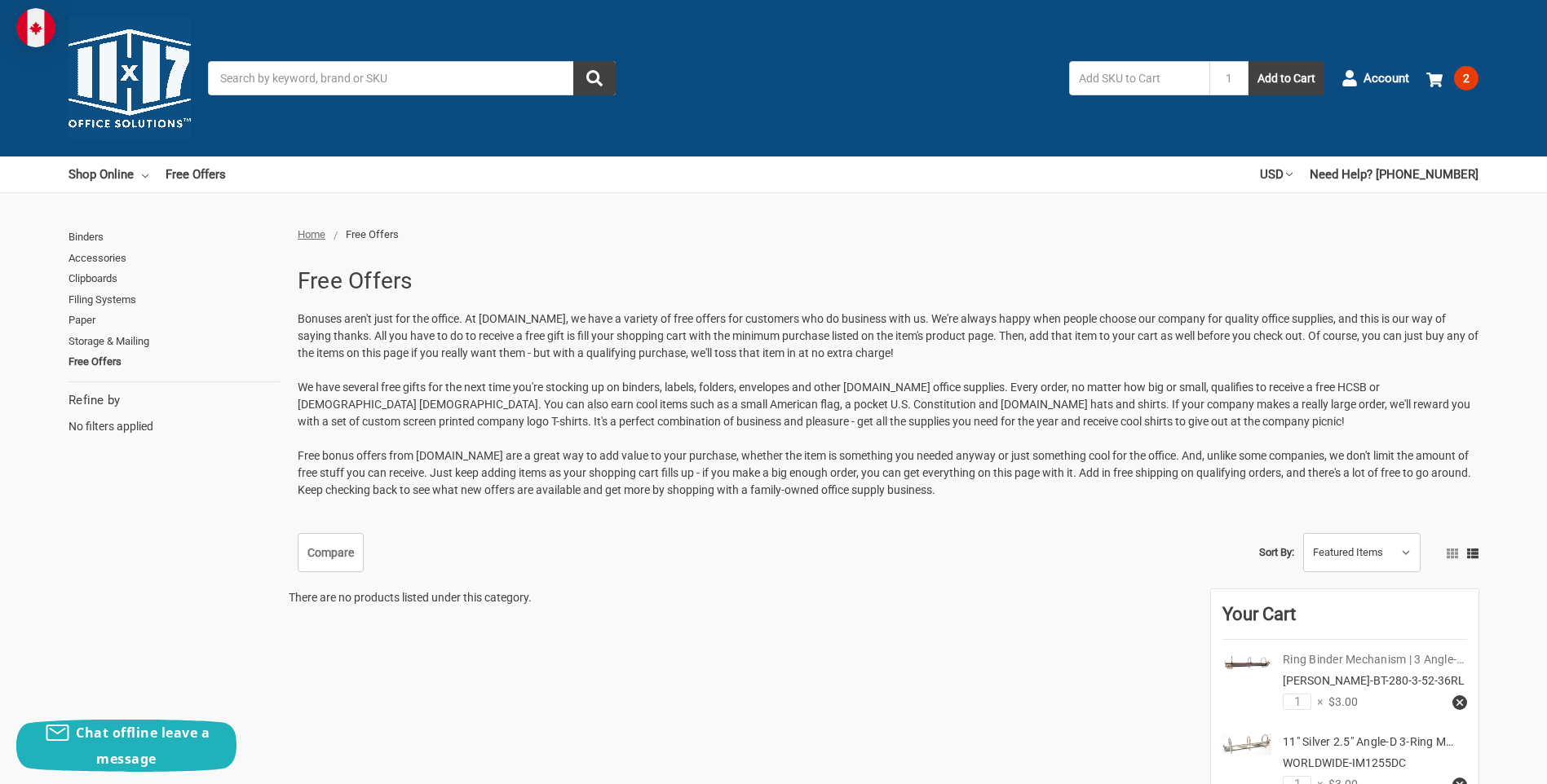
click at [1368, 662] on link "Ring Binder Mechanism | 3 Angle-…" at bounding box center [1374, 660] width 181 height 13
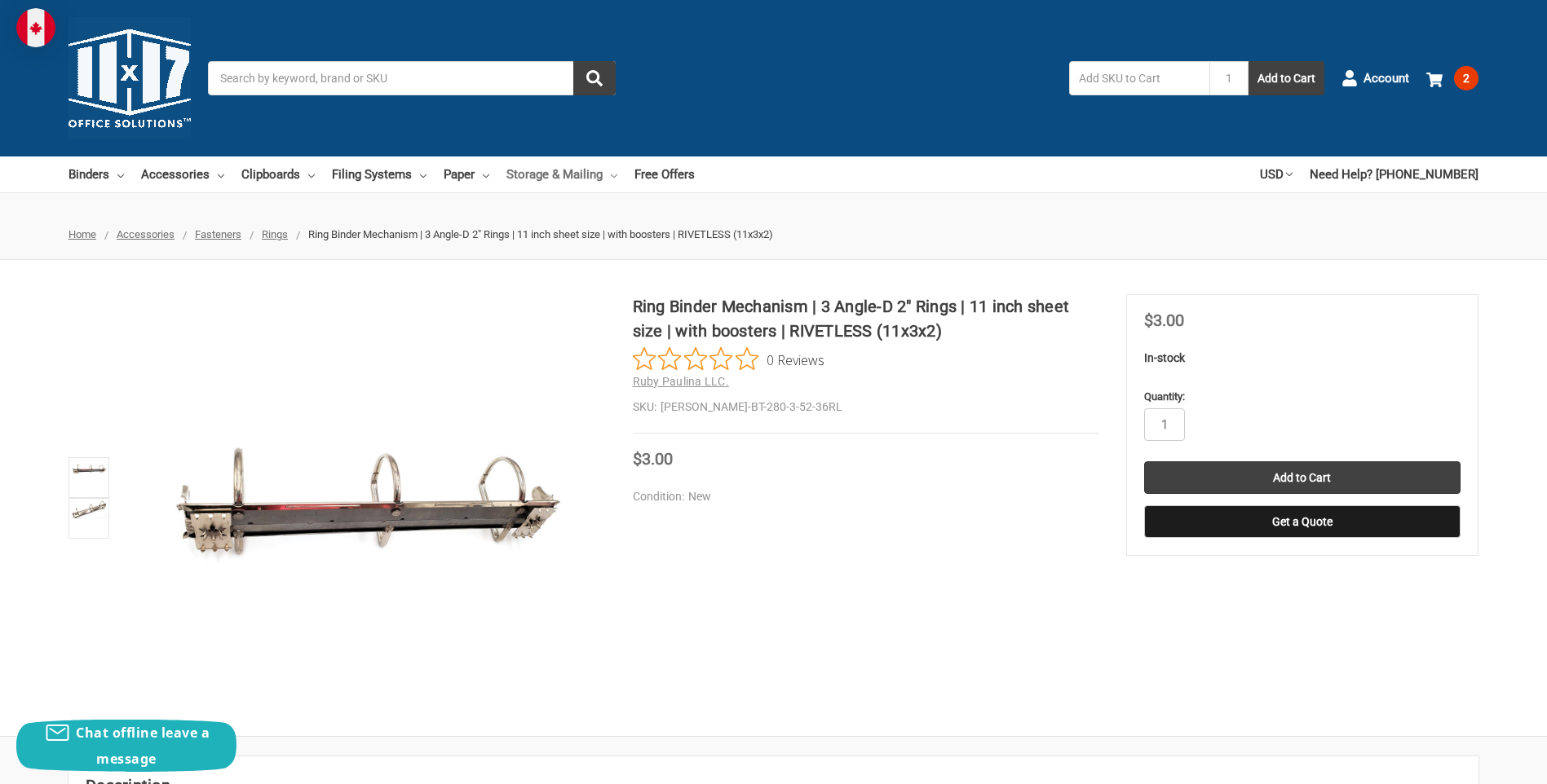
click at [614, 176] on icon at bounding box center [613, 175] width 6 height 6
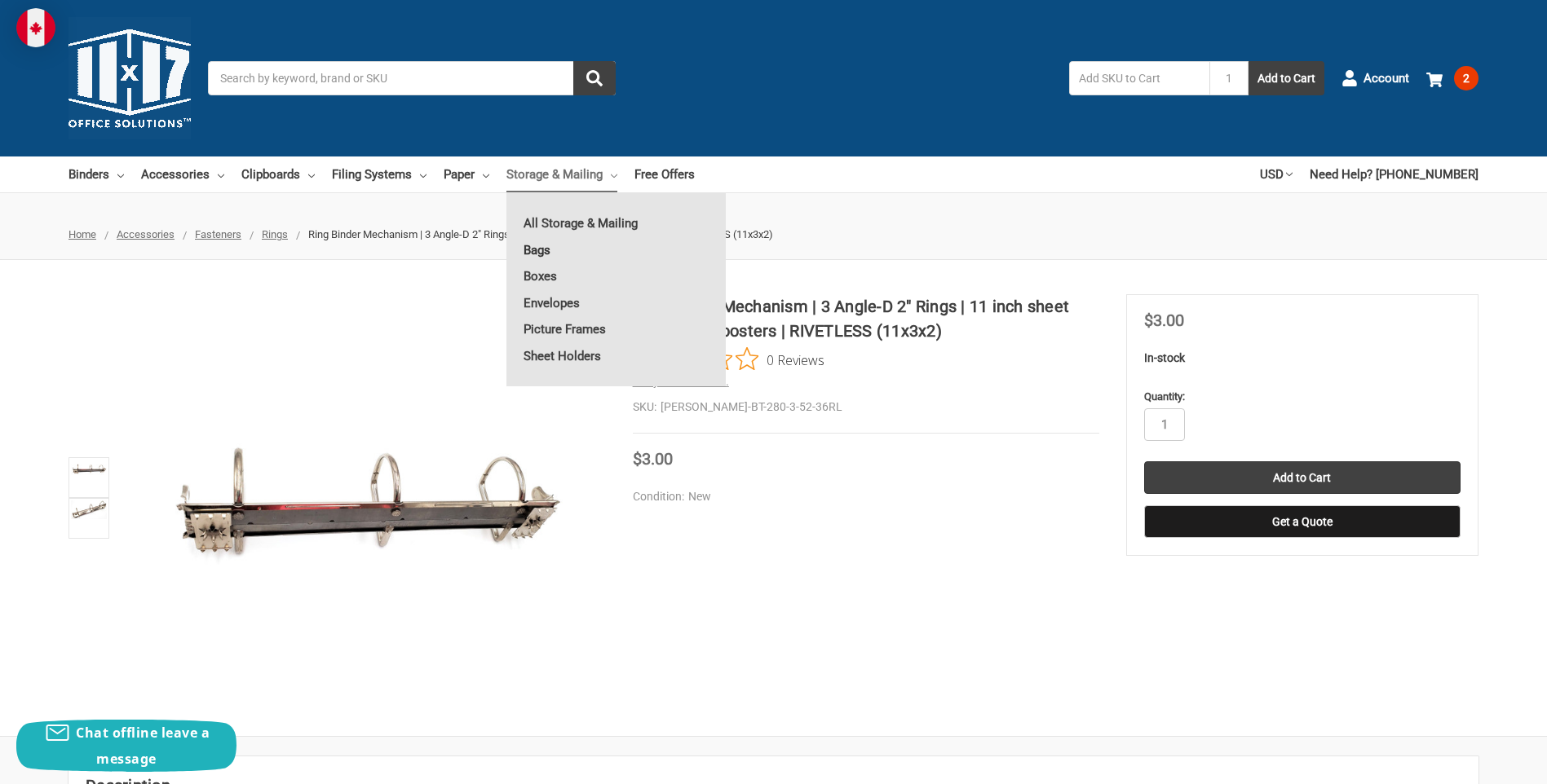
click at [544, 248] on link "Bags" at bounding box center [616, 250] width 220 height 26
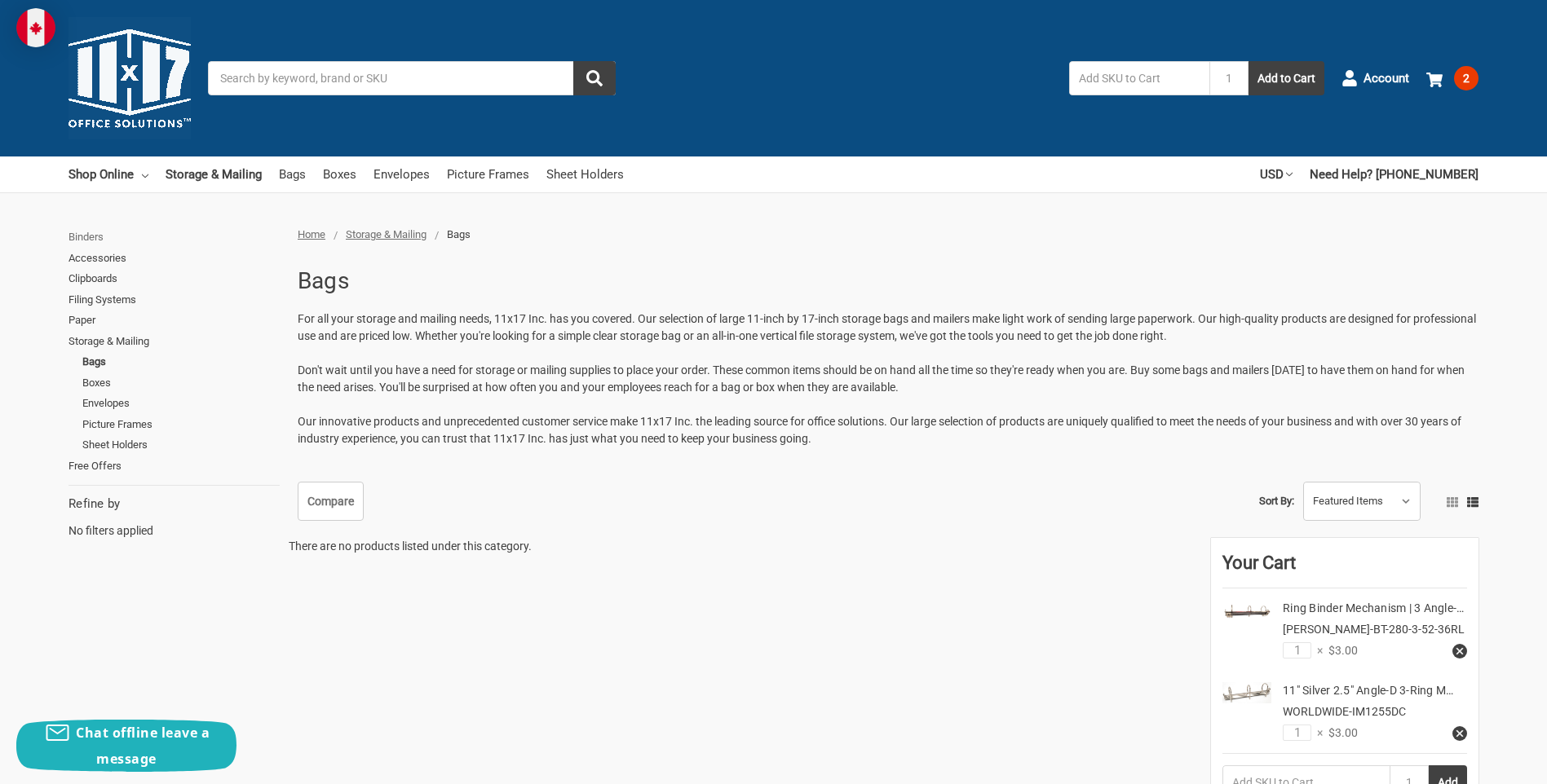
click at [93, 237] on link "Binders" at bounding box center [174, 237] width 212 height 21
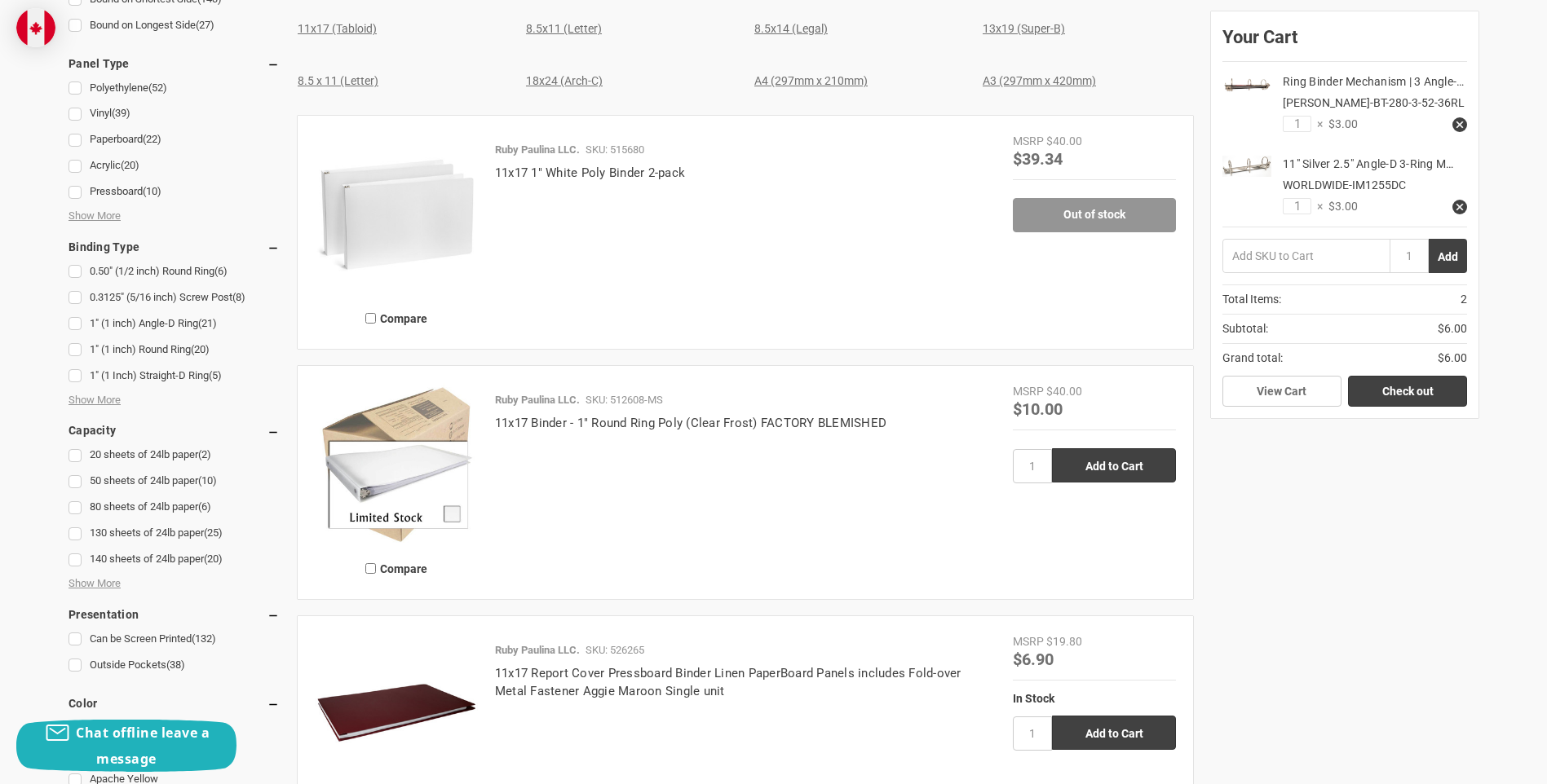
scroll to position [815, 0]
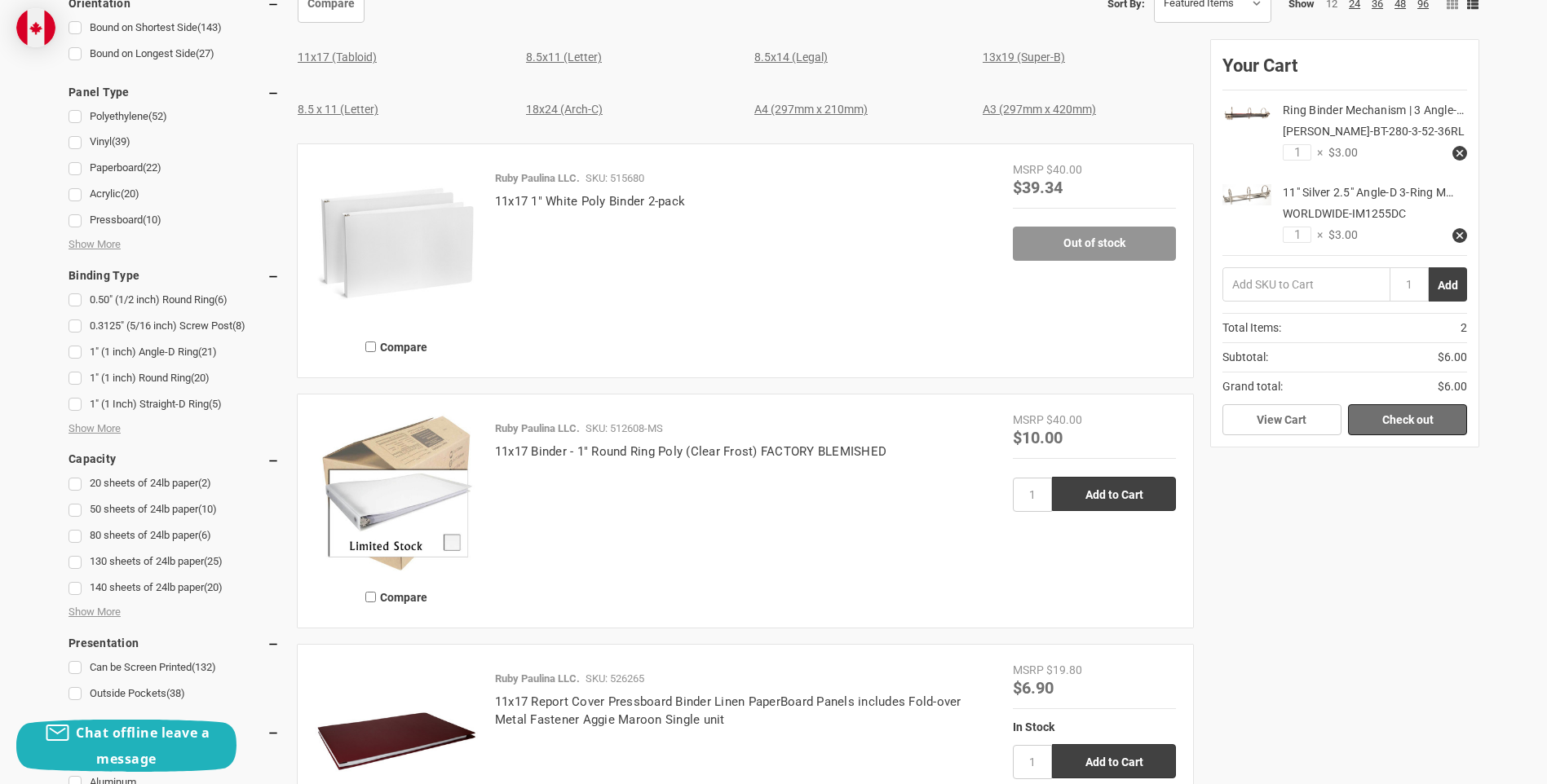
click at [1423, 436] on link "Check out" at bounding box center [1407, 420] width 119 height 31
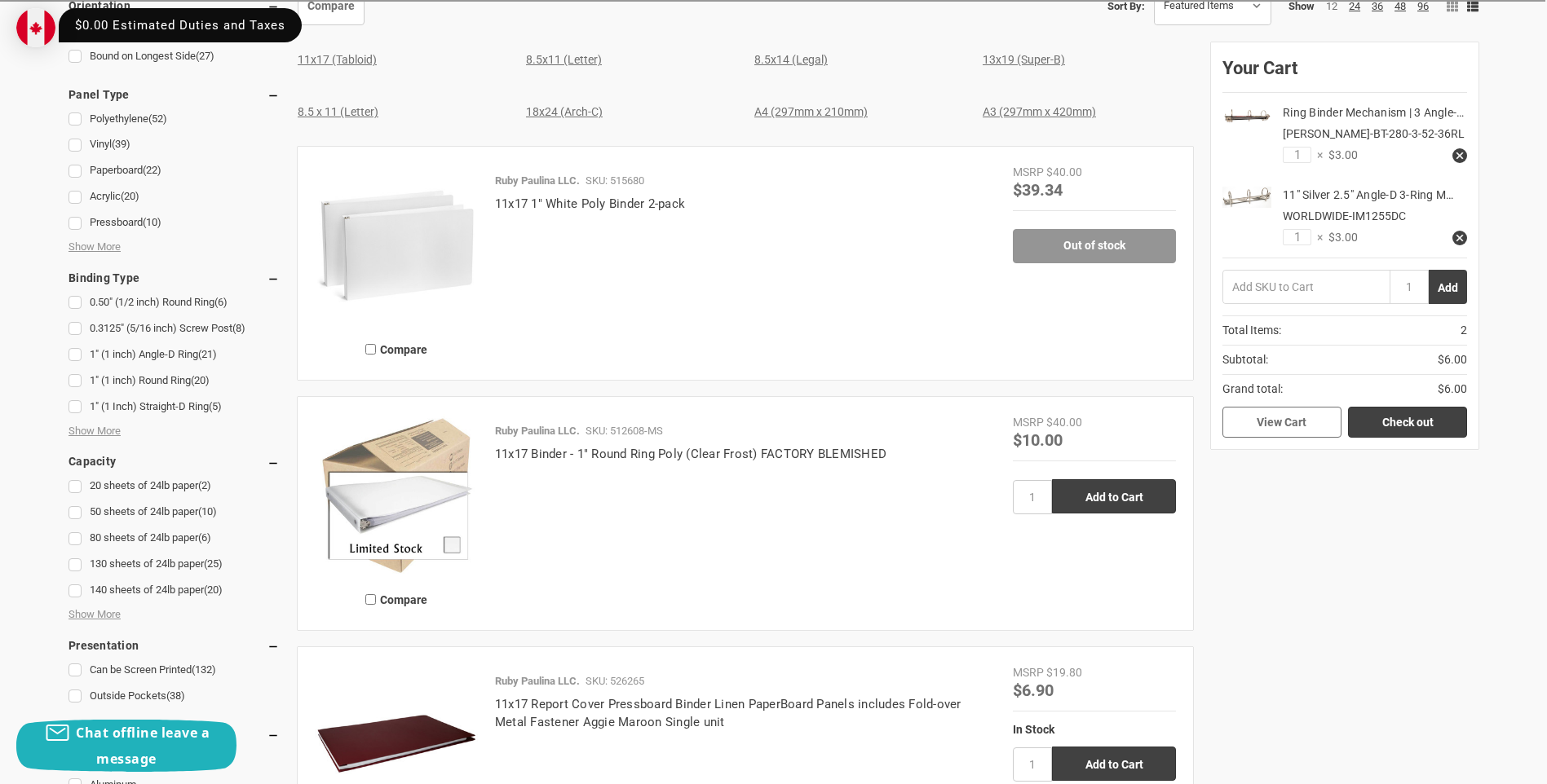
drag, startPoint x: 1270, startPoint y: 443, endPoint x: 1270, endPoint y: 431, distance: 12.0
click at [1270, 431] on link "View Cart" at bounding box center [1282, 422] width 119 height 31
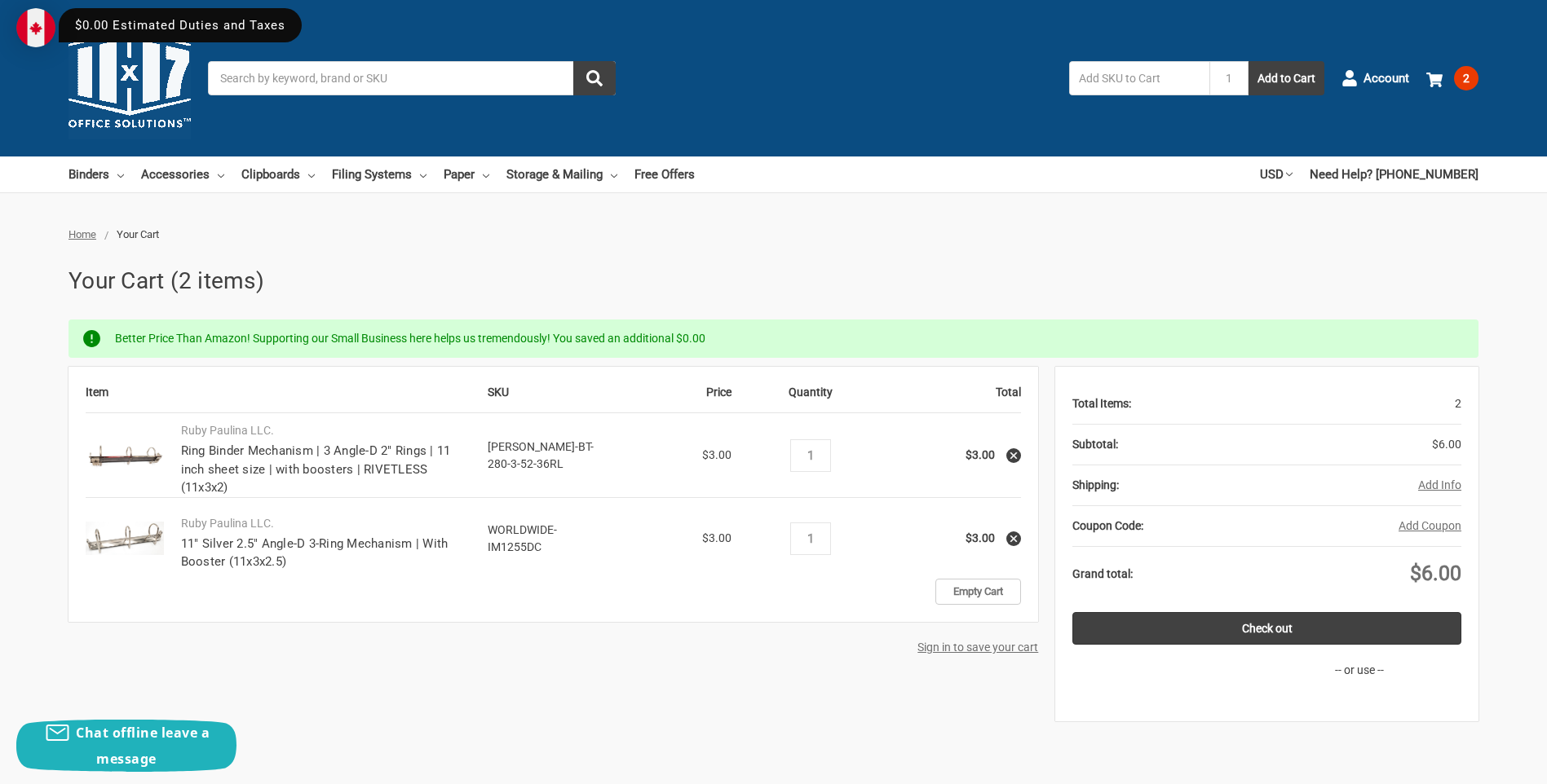
click at [1439, 485] on button "Add Info" at bounding box center [1439, 484] width 44 height 17
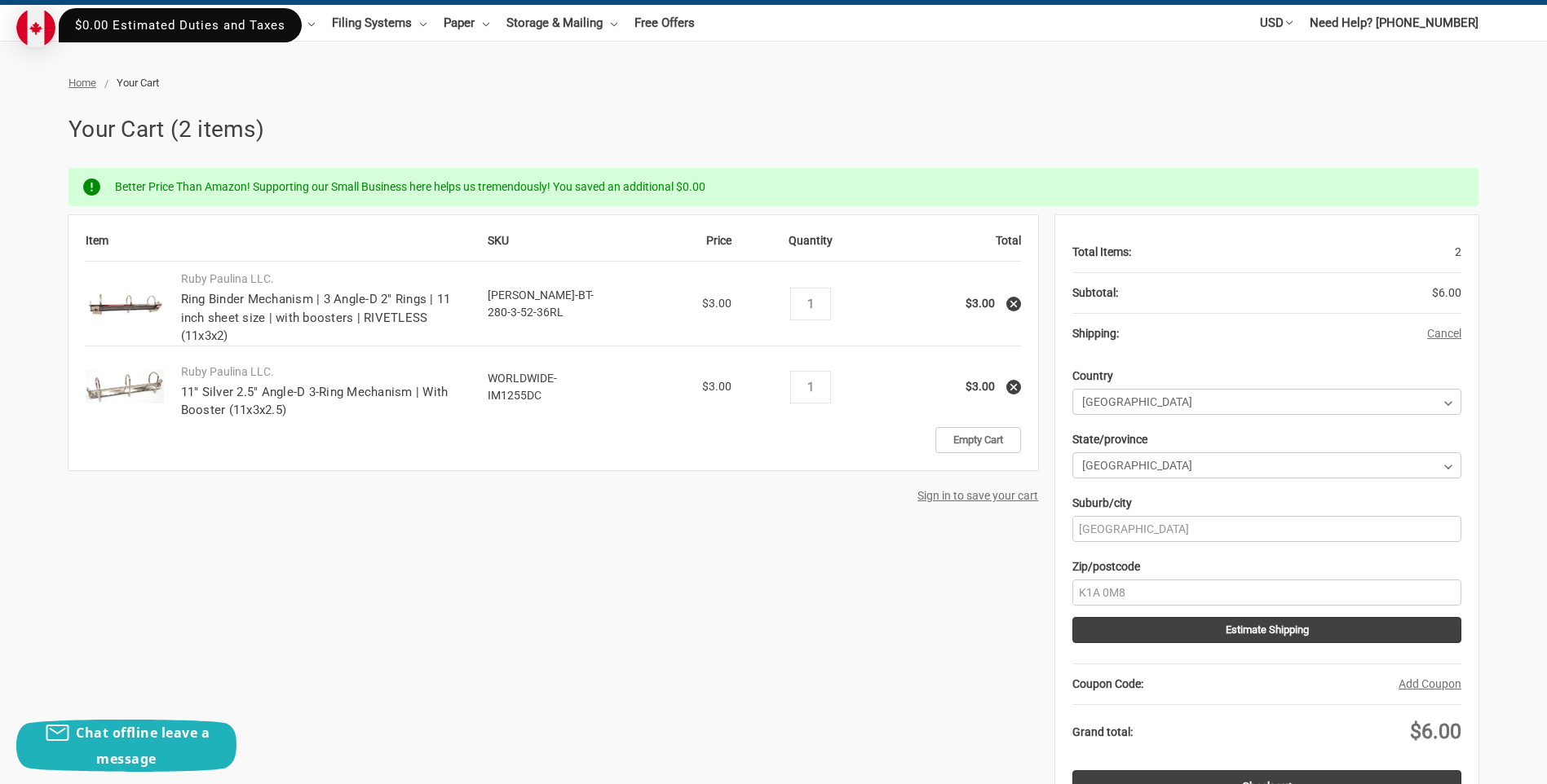
scroll to position [244, 0]
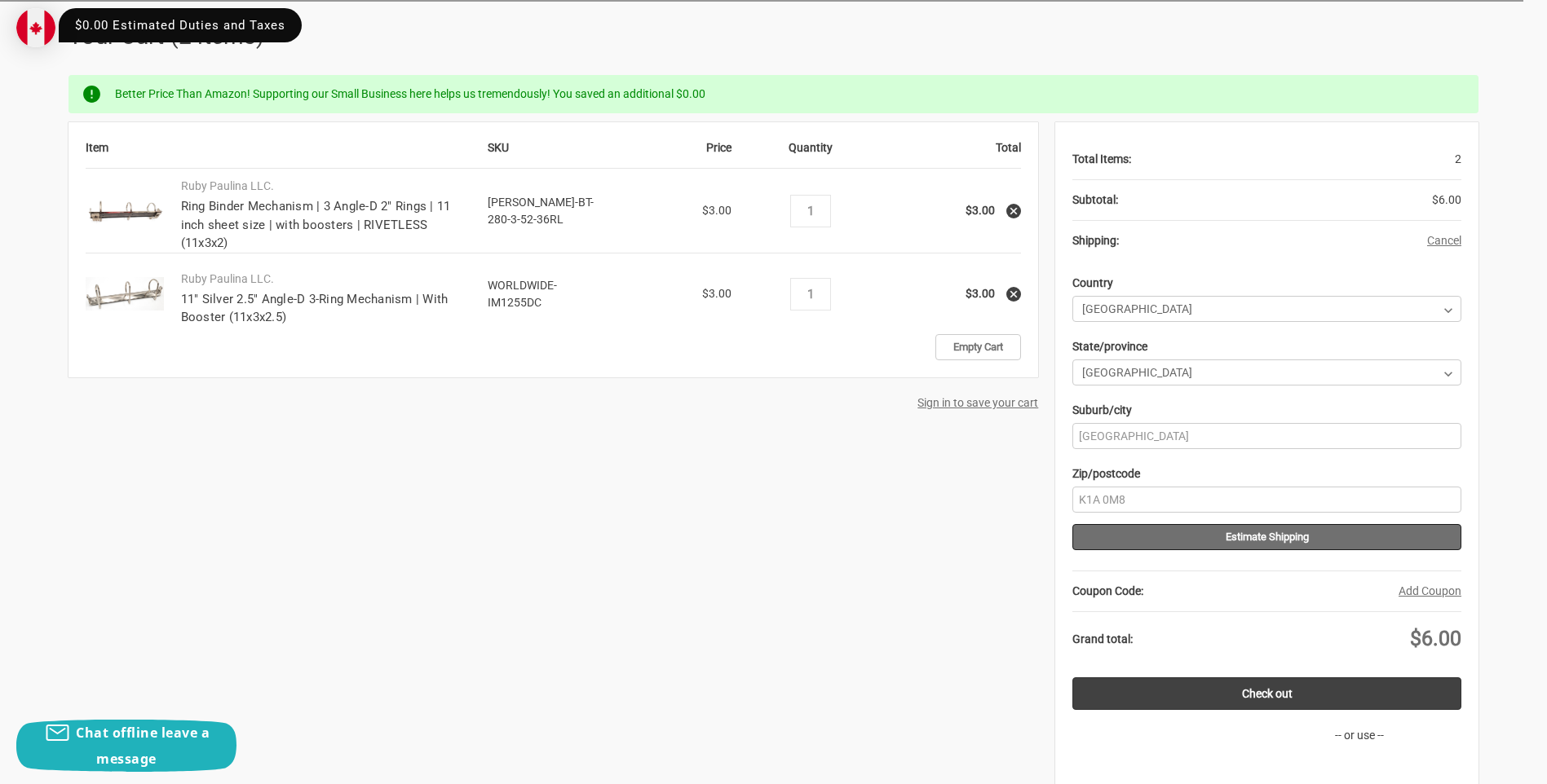
click at [1280, 540] on button "Estimate Shipping" at bounding box center [1266, 537] width 389 height 26
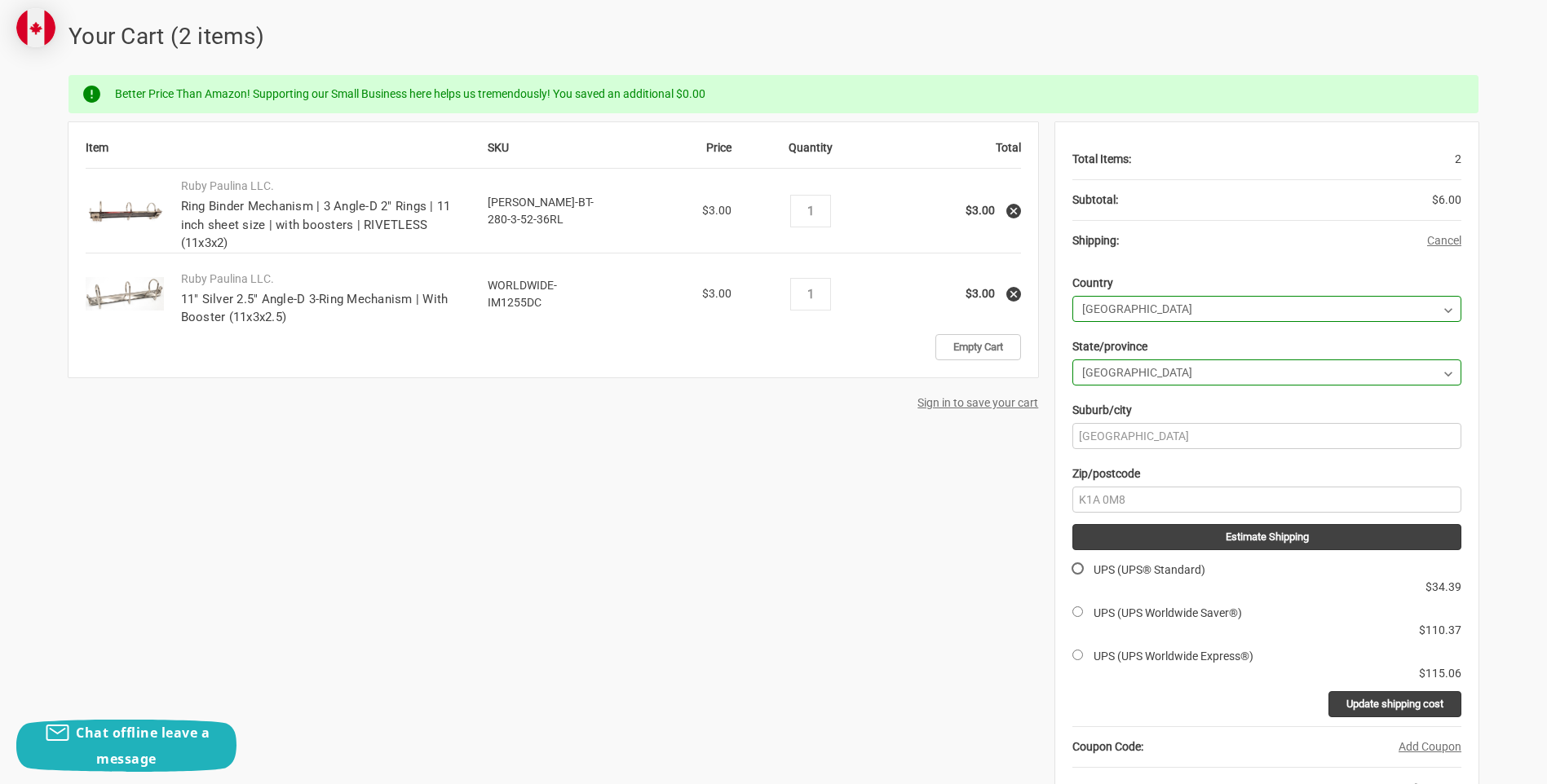
click at [1076, 570] on input "UPS (UPS® Standard)" at bounding box center [1078, 569] width 11 height 11
radio input "true"
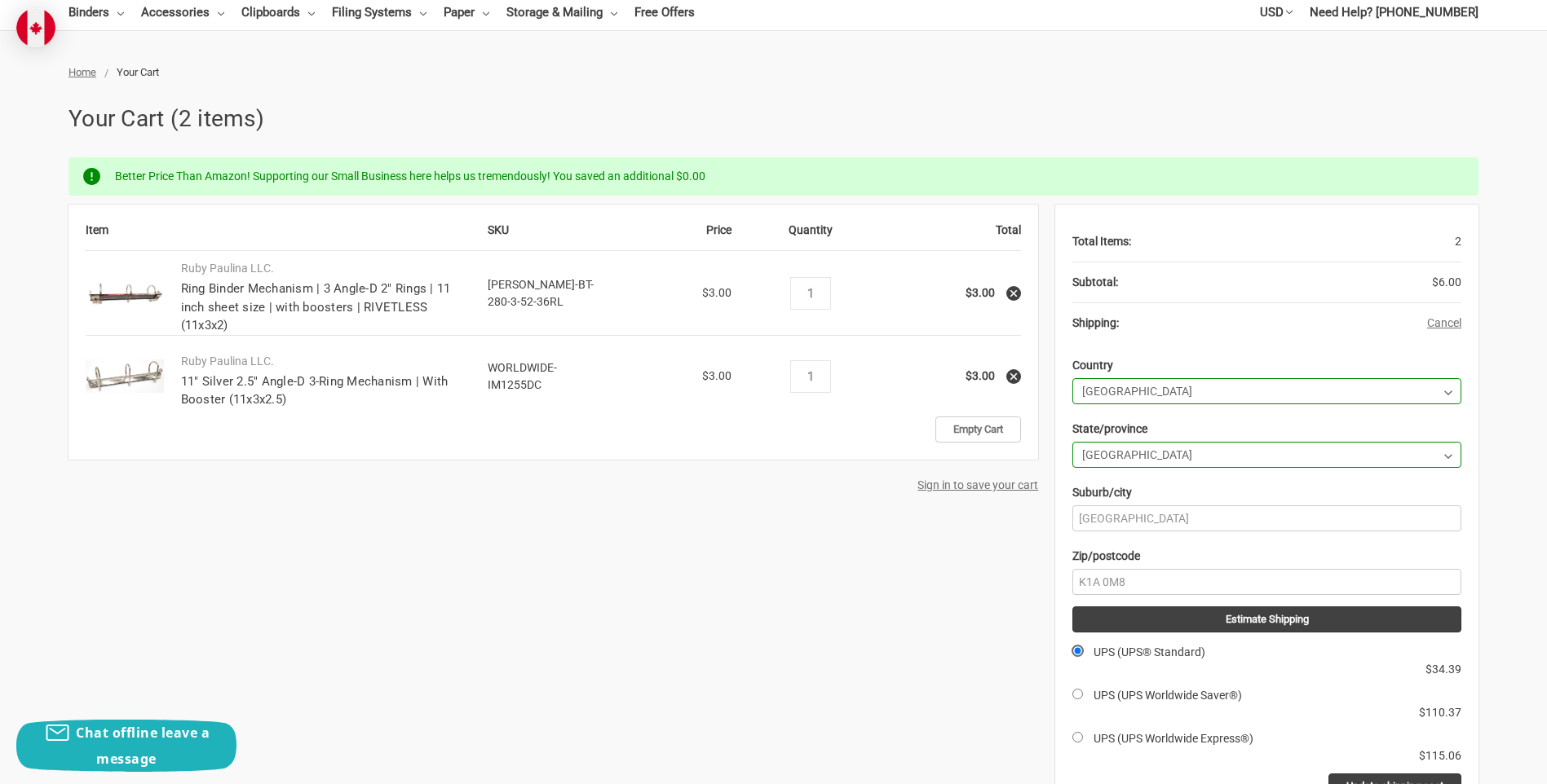
scroll to position [140, 0]
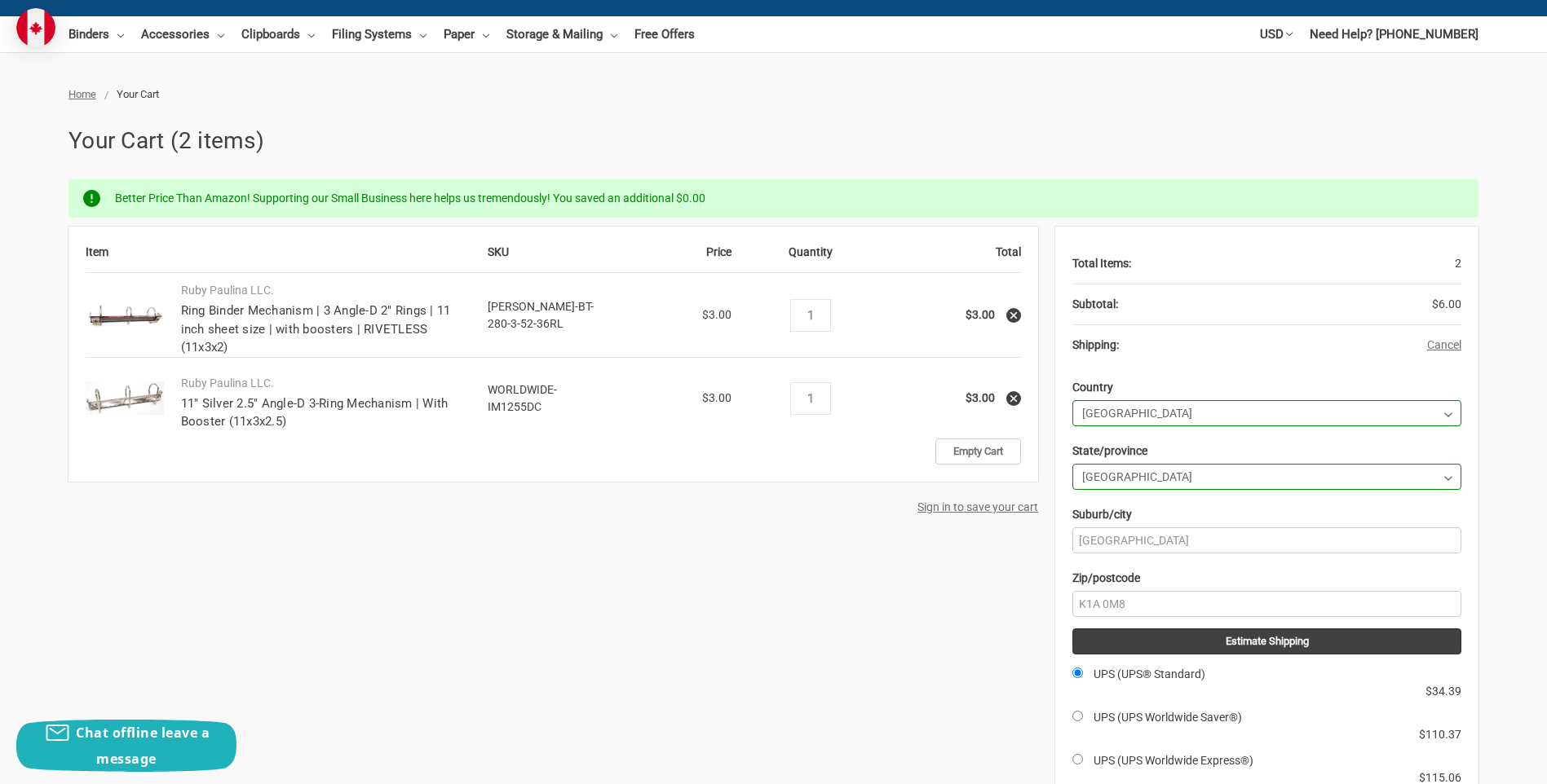
click at [1012, 316] on icon at bounding box center [1014, 315] width 12 height 12
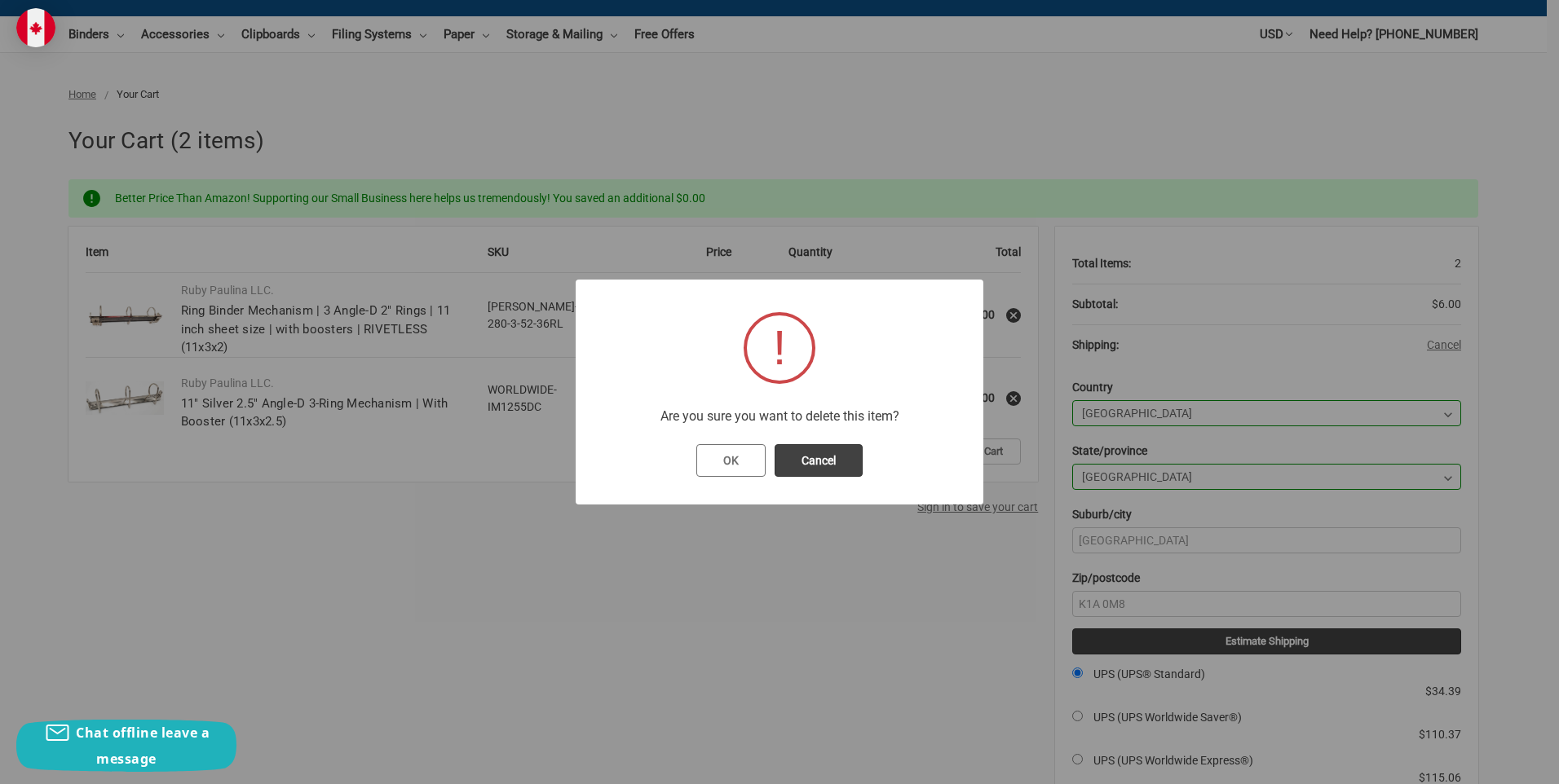
click at [733, 465] on button "OK" at bounding box center [731, 460] width 69 height 33
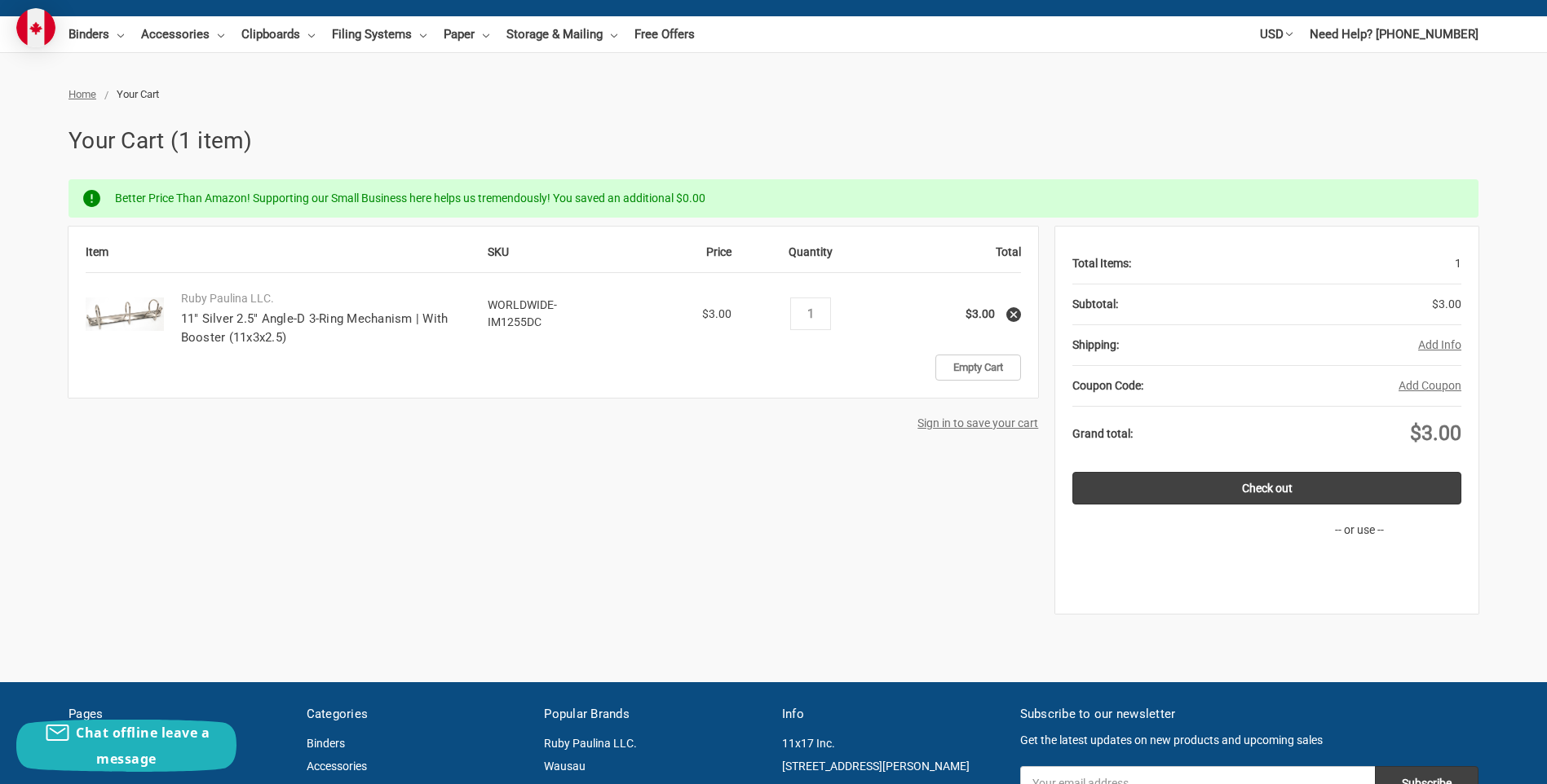
click at [1011, 311] on use at bounding box center [1013, 314] width 6 height 6
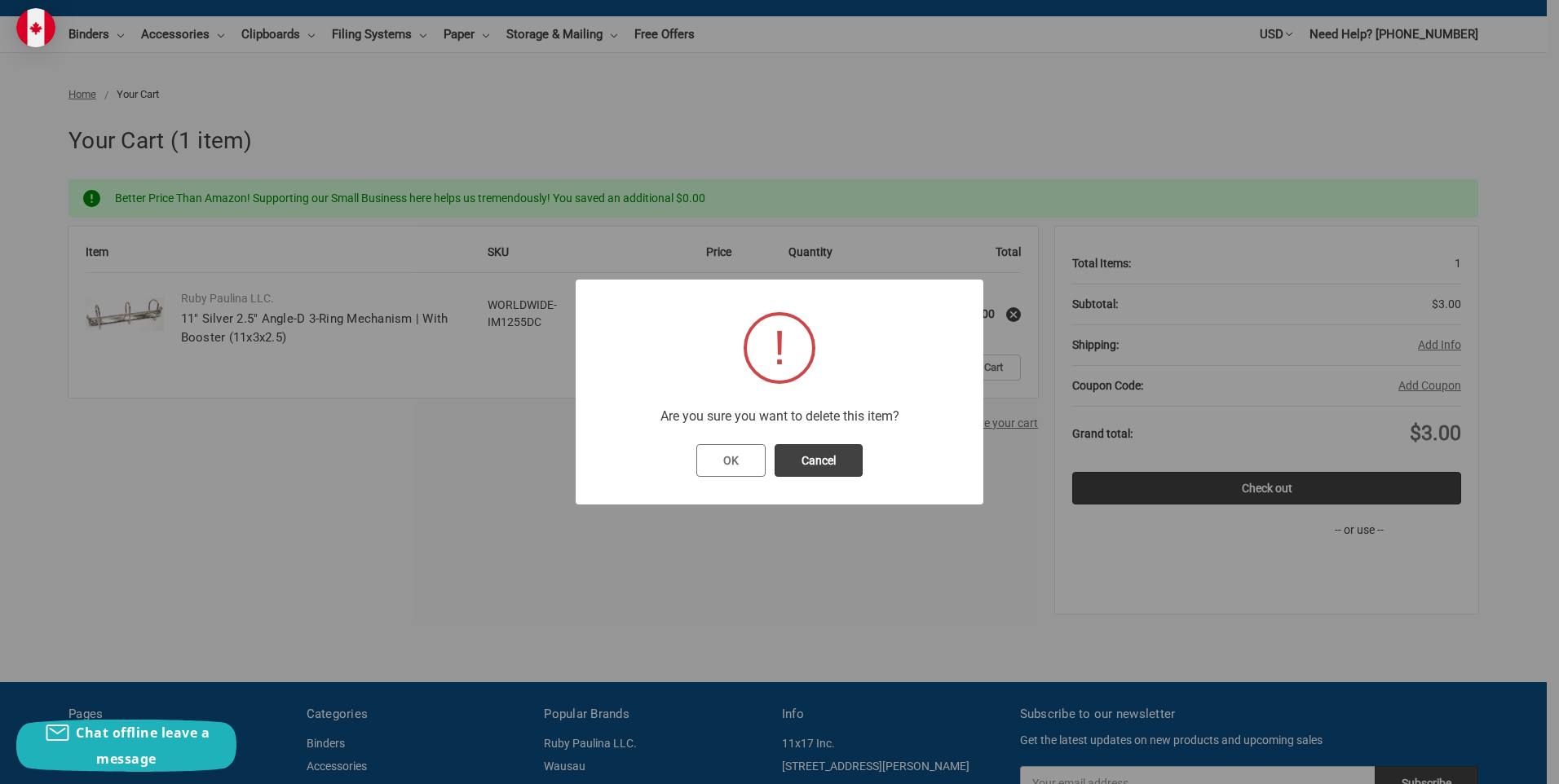
click at [743, 463] on button "OK" at bounding box center [731, 460] width 69 height 33
